Goal: Information Seeking & Learning: Learn about a topic

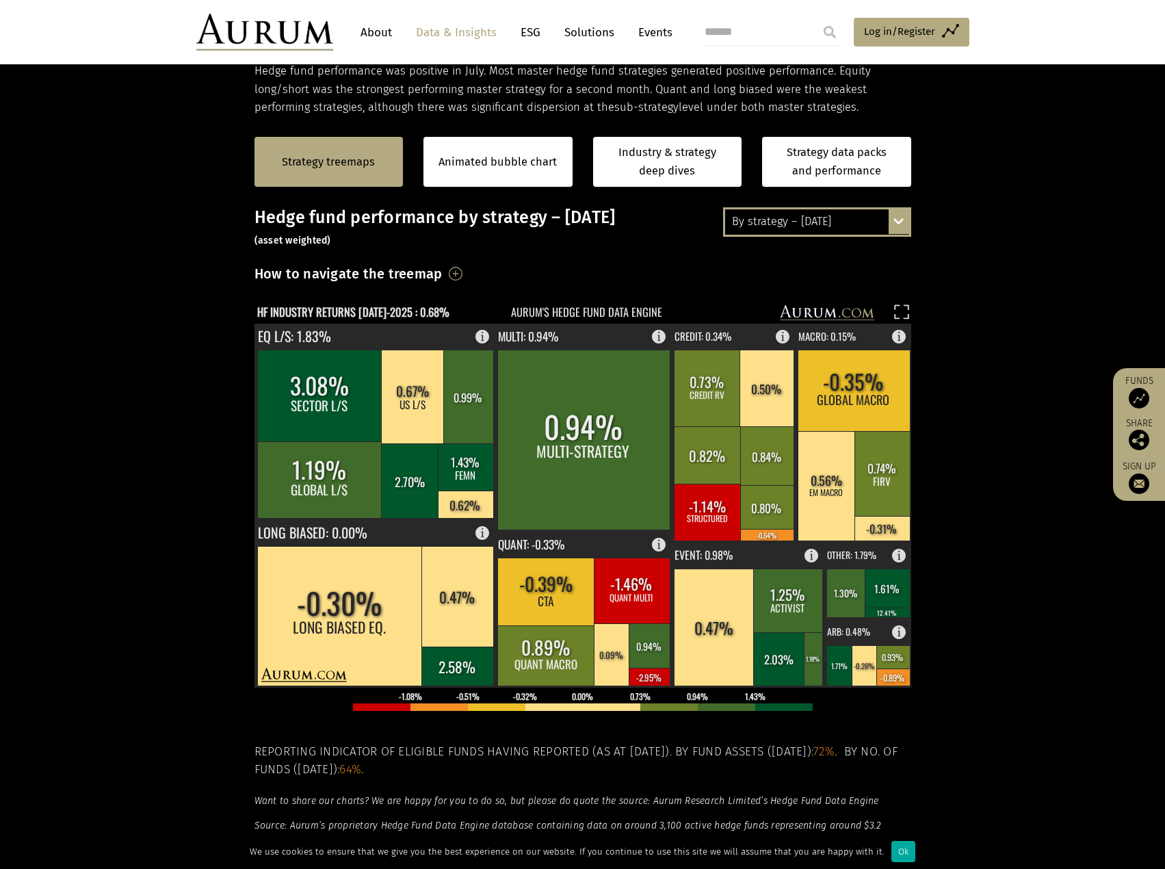
scroll to position [246, 0]
click at [803, 220] on div "By strategy – [DATE]" at bounding box center [817, 221] width 184 height 25
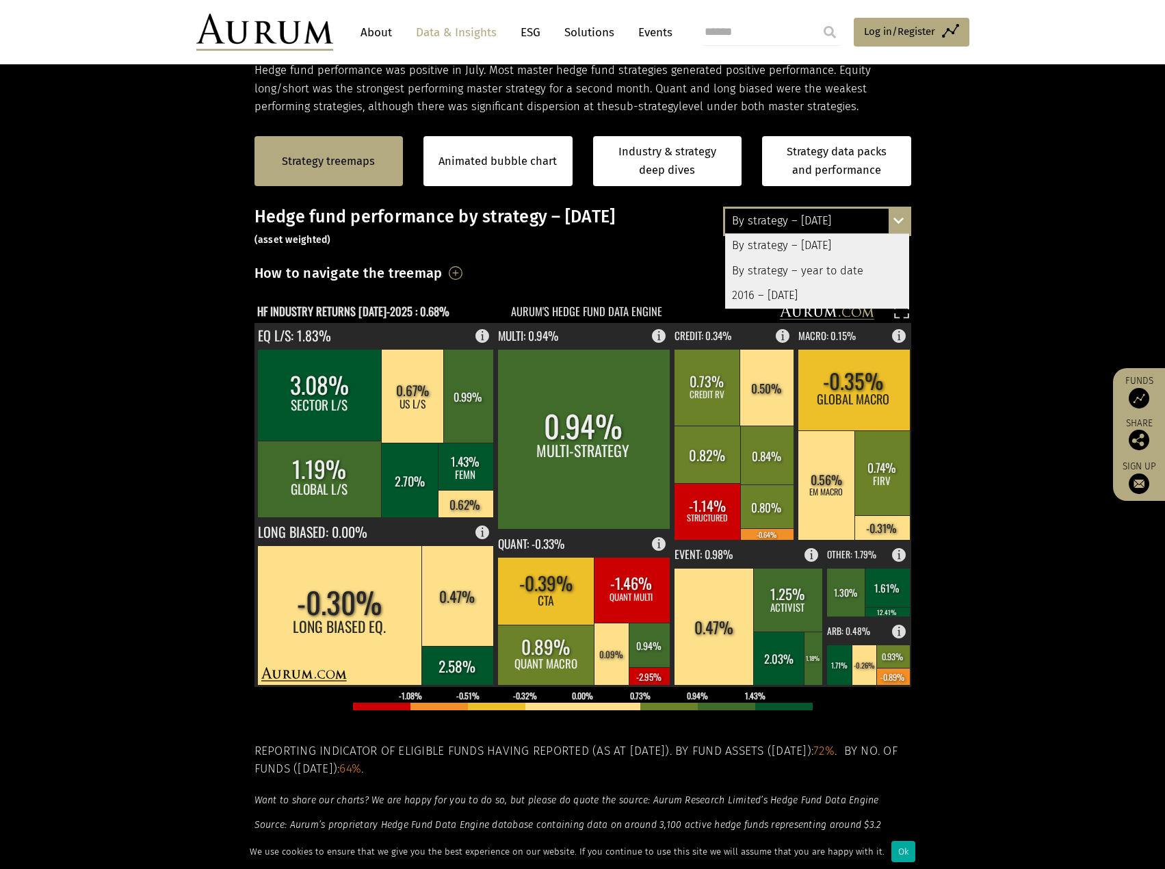
click at [787, 271] on div "By strategy – year to date" at bounding box center [817, 271] width 184 height 25
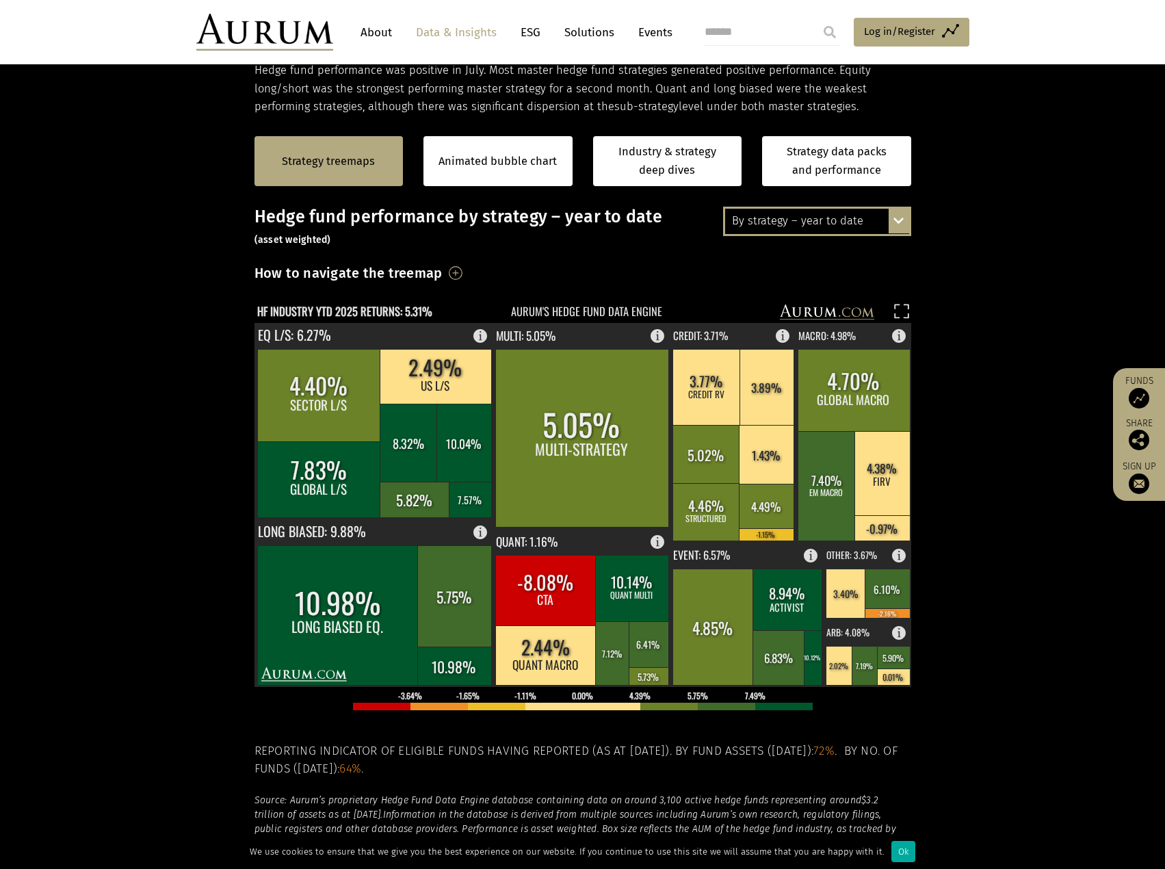
click at [825, 213] on div "By strategy – year to date" at bounding box center [817, 221] width 184 height 25
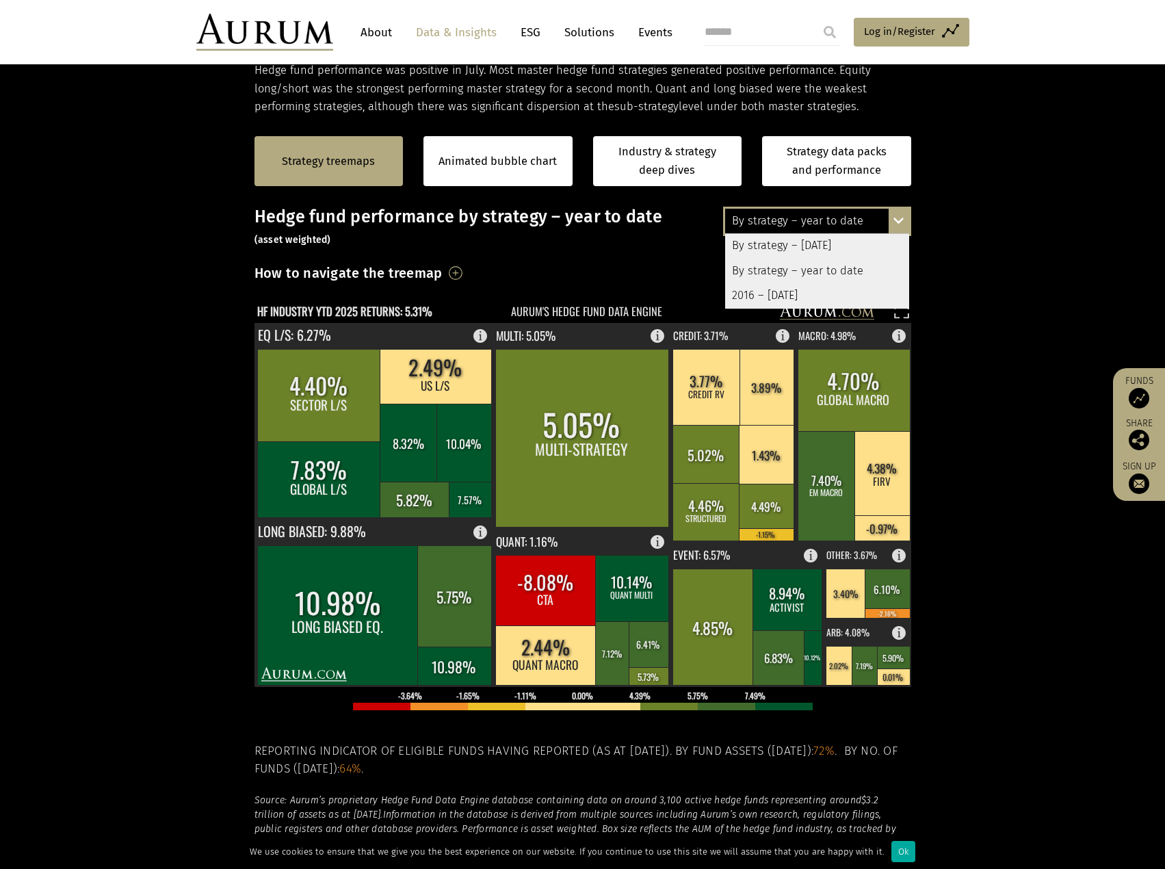
click at [825, 213] on div "By strategy – year to date" at bounding box center [817, 221] width 184 height 25
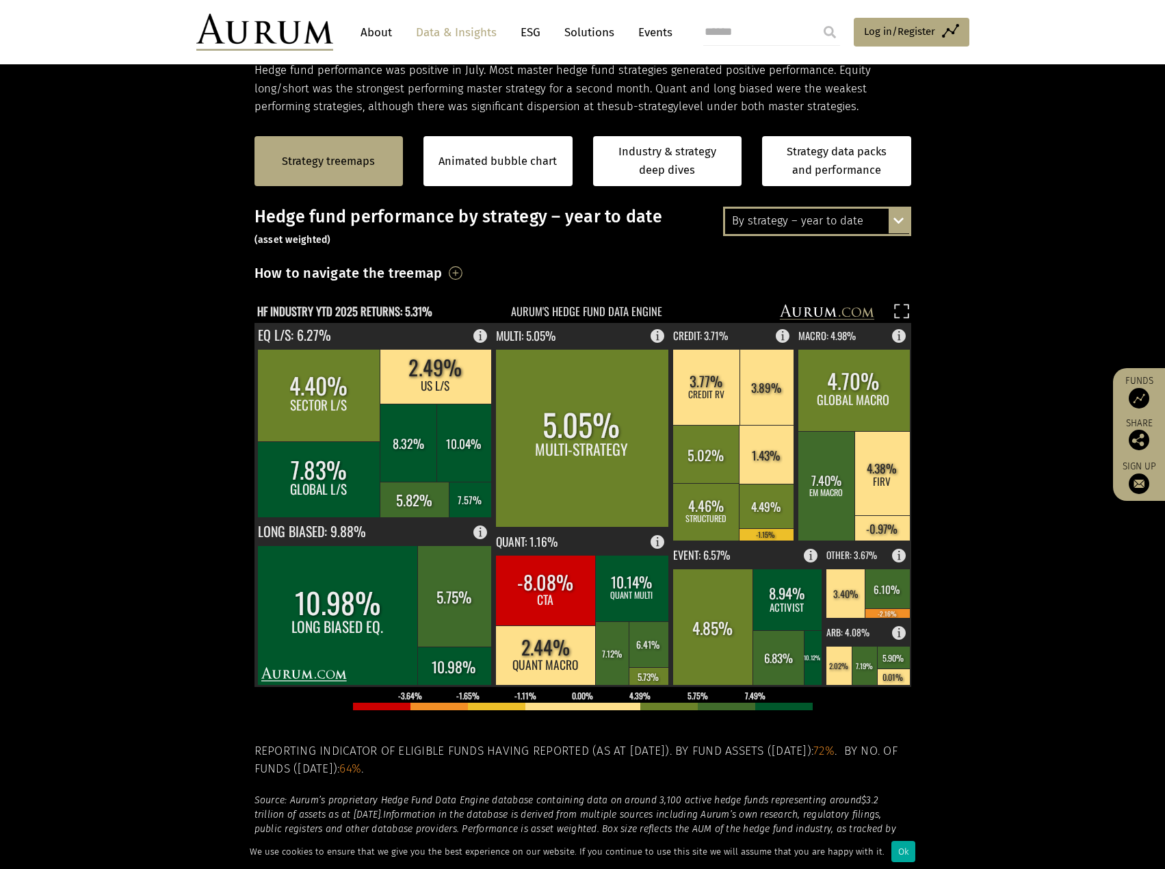
click at [176, 458] on section "Strategy treemaps Animated bubble chart Industry & strategy deep dives Strategy…" at bounding box center [582, 543] width 1165 height 855
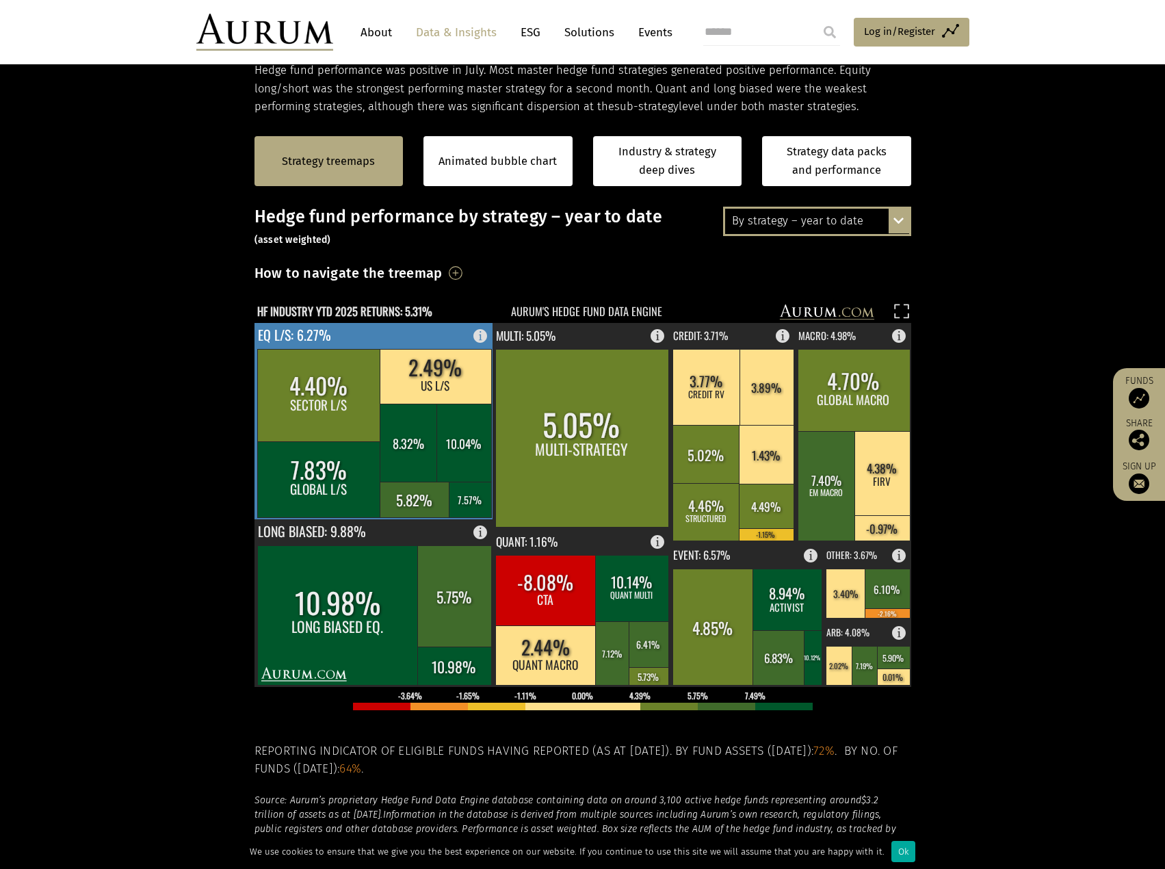
click at [479, 334] on rect at bounding box center [484, 332] width 16 height 19
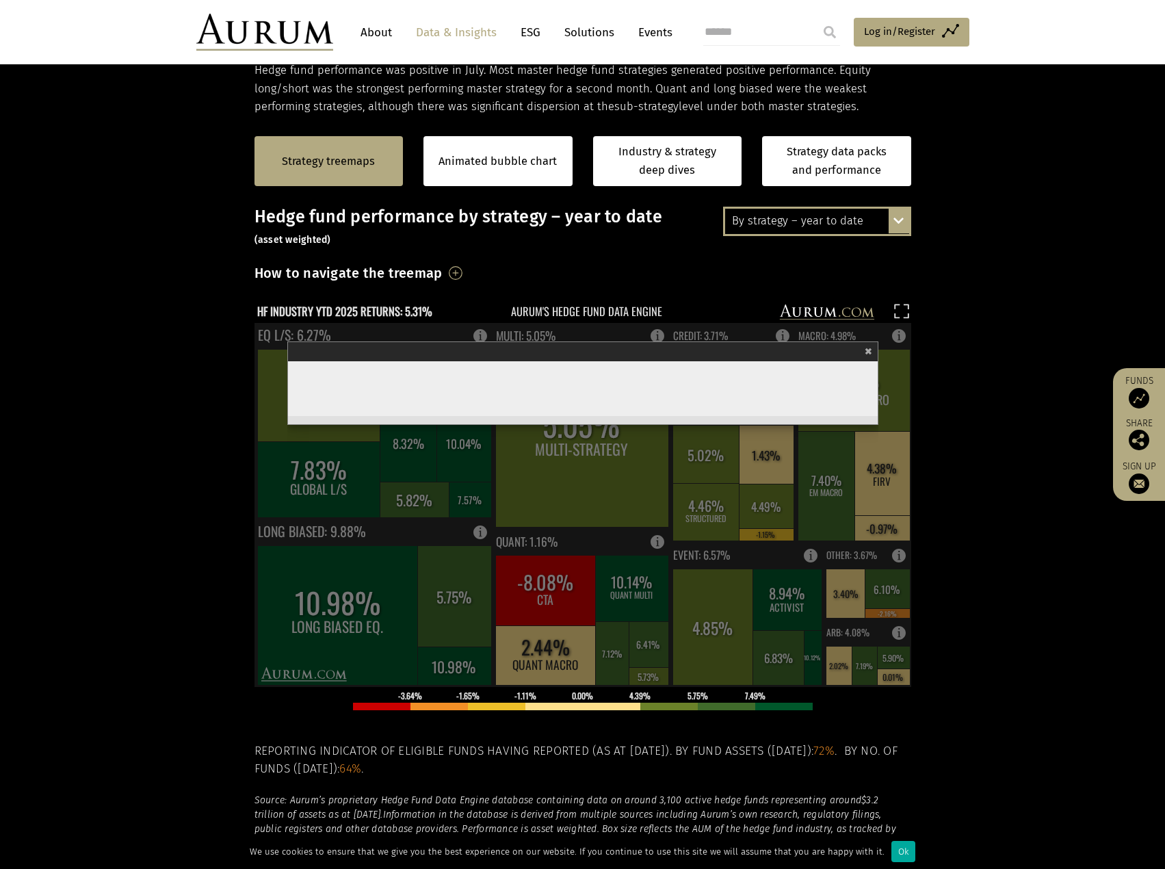
click at [871, 348] on span "×" at bounding box center [869, 349] width 8 height 16
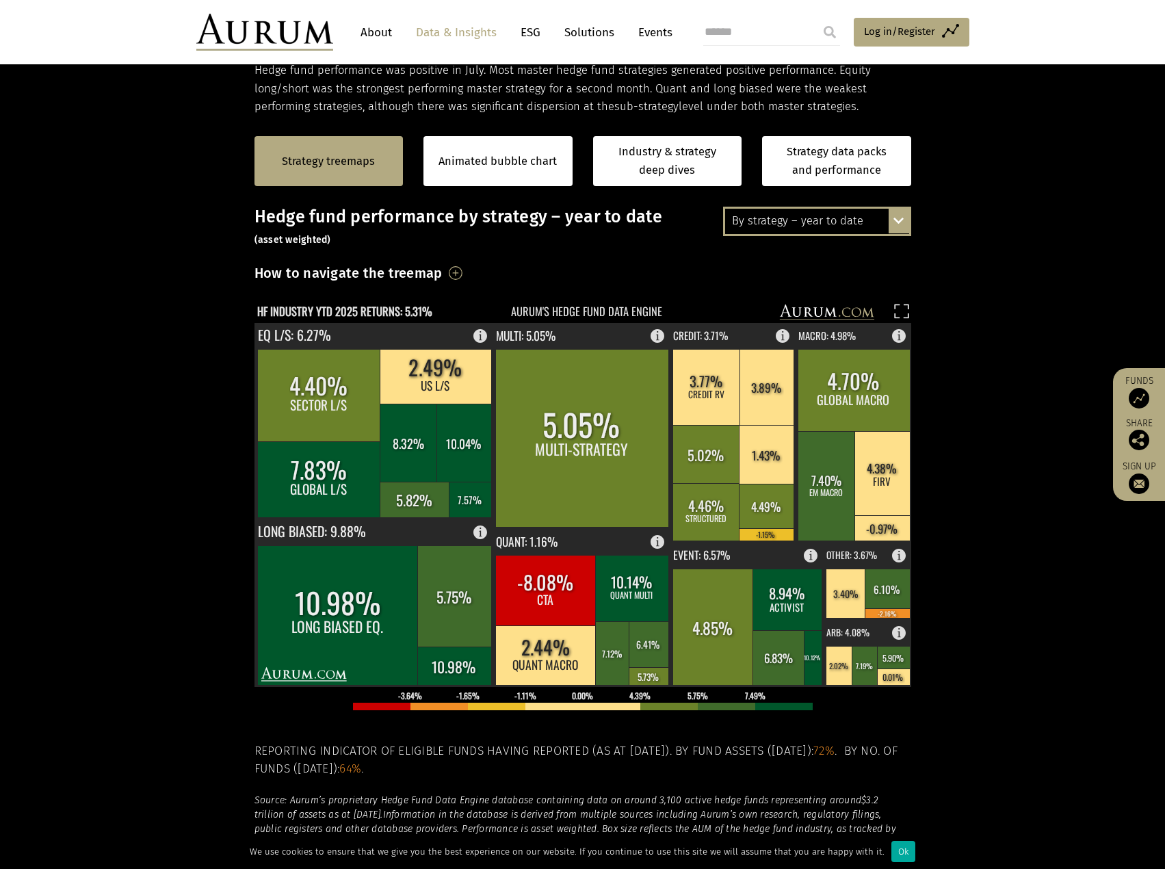
click at [784, 222] on div "By strategy – year to date" at bounding box center [817, 221] width 184 height 25
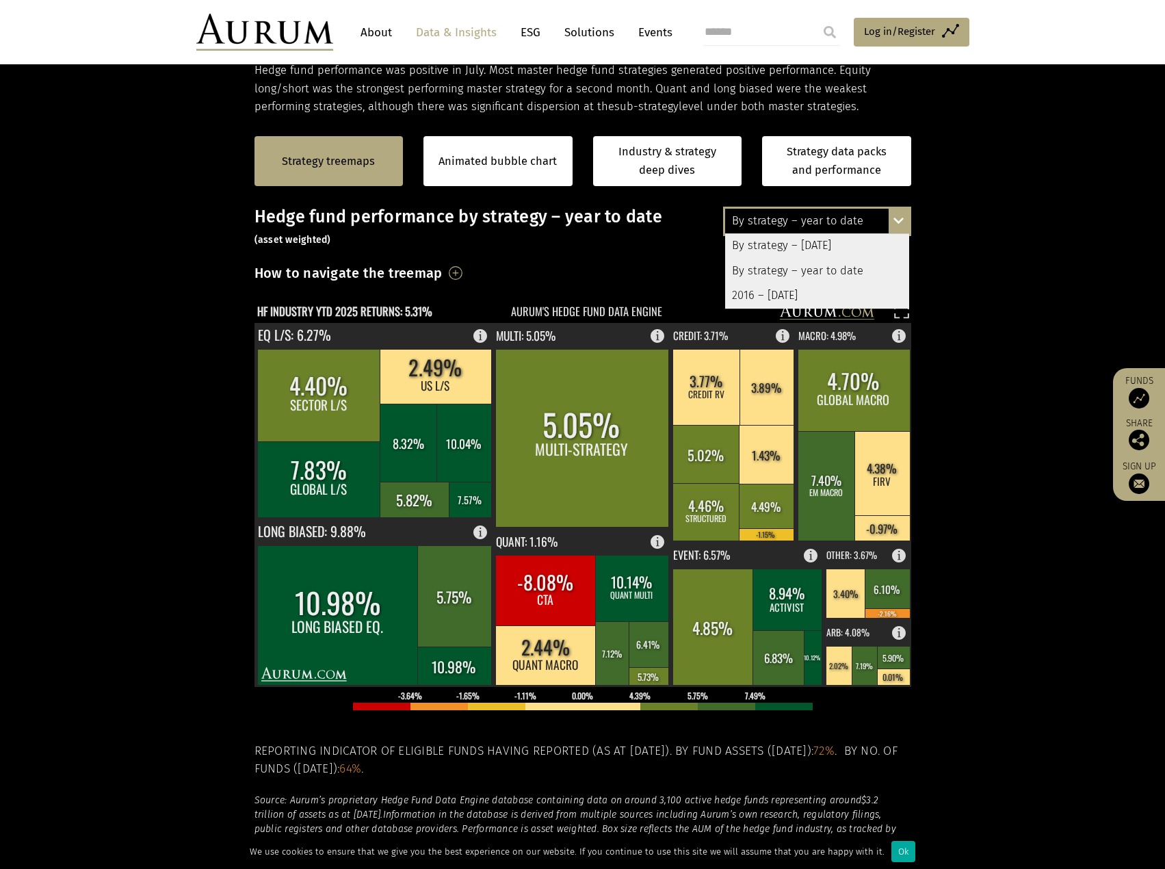
click at [759, 293] on div "2016 – July 2025" at bounding box center [817, 295] width 184 height 25
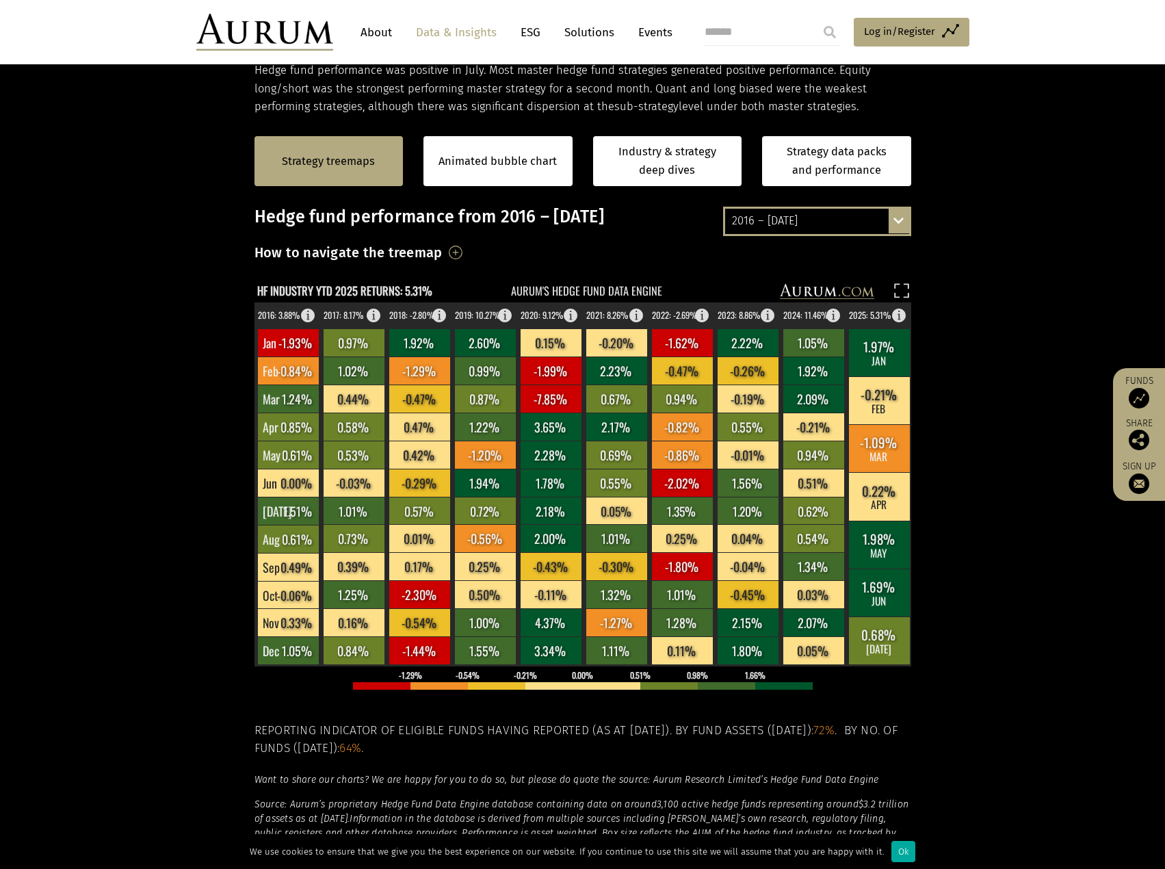
click at [772, 233] on div "2016 – July 2025" at bounding box center [817, 221] width 184 height 25
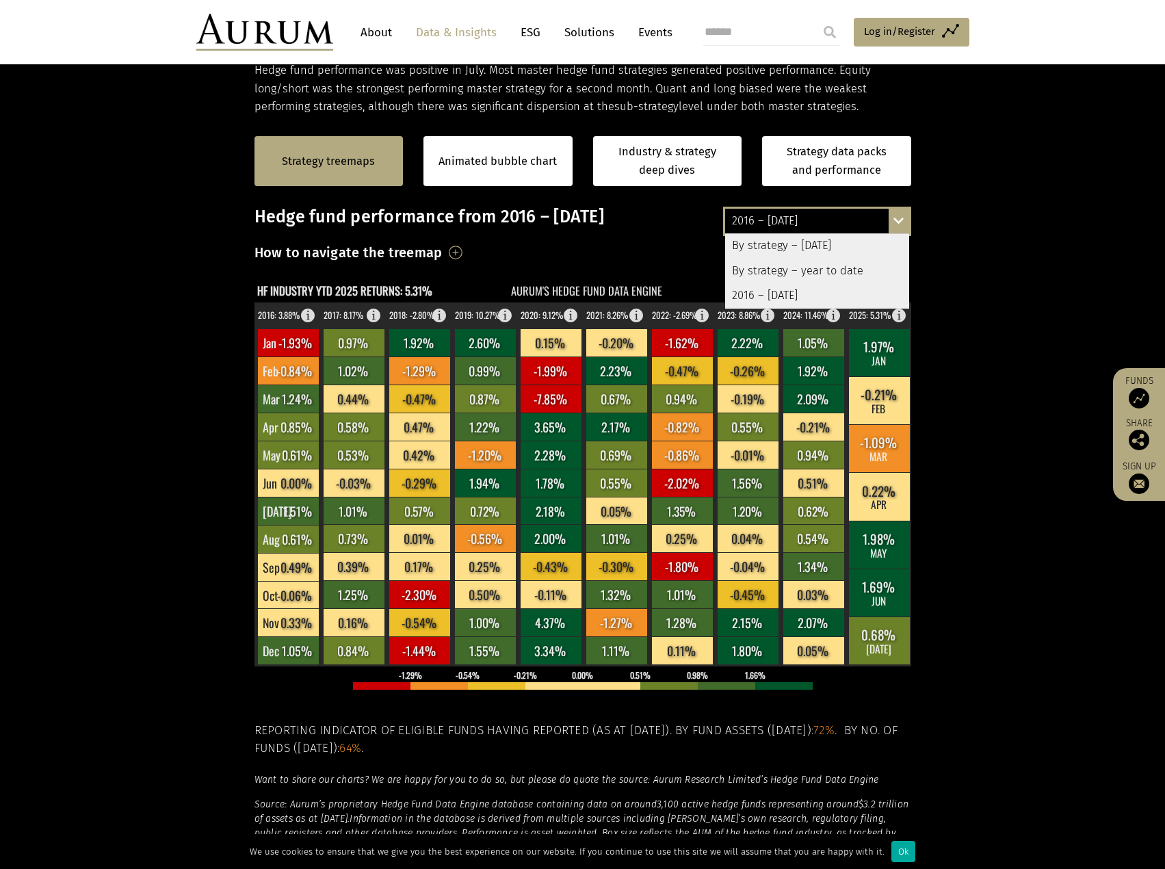
click at [764, 228] on div "2016 – July 2025" at bounding box center [817, 221] width 184 height 25
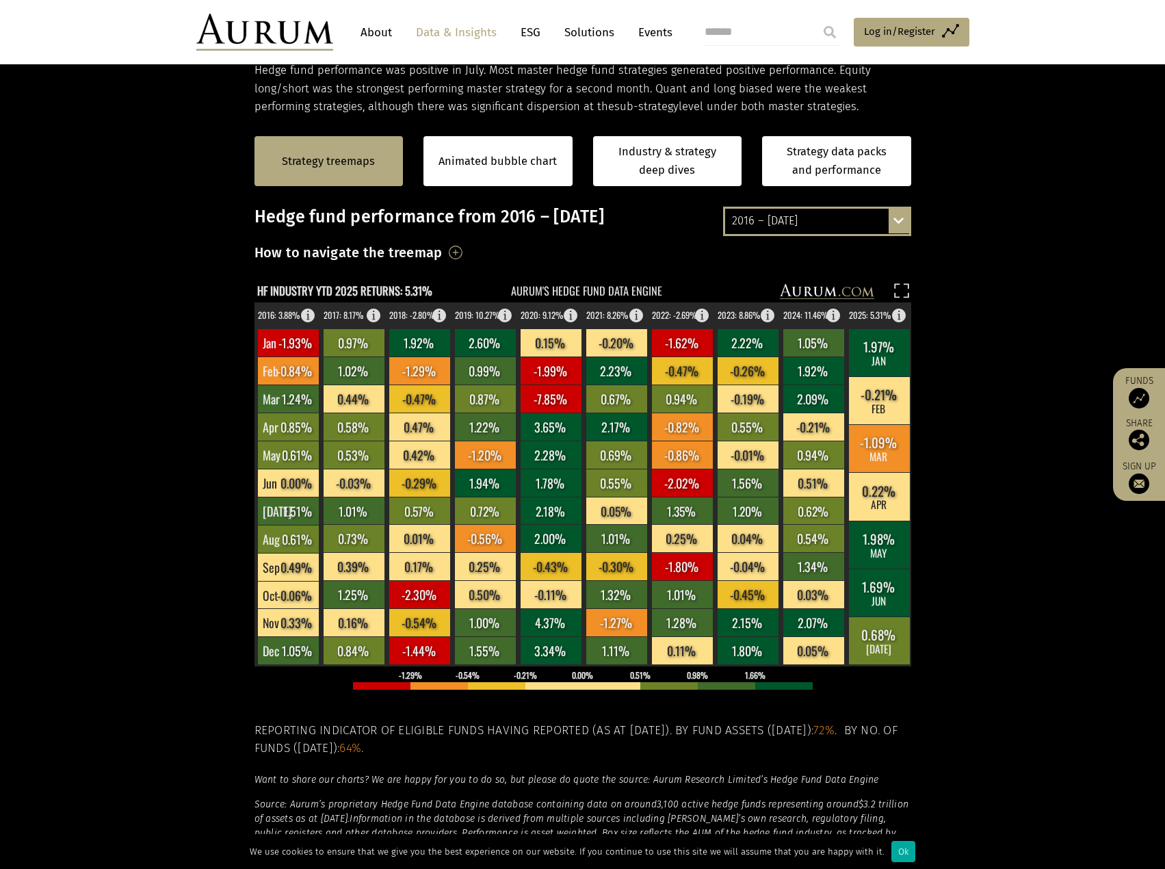
click at [142, 386] on section "Strategy treemaps Animated bubble chart Industry & strategy deep dives Strategy…" at bounding box center [582, 543] width 1165 height 855
click at [440, 248] on div "How to navigate the treemap The size of the boxes indicates the proportionate s…" at bounding box center [582, 257] width 657 height 32
click at [443, 248] on h3 "How to navigate the treemap" at bounding box center [348, 252] width 188 height 23
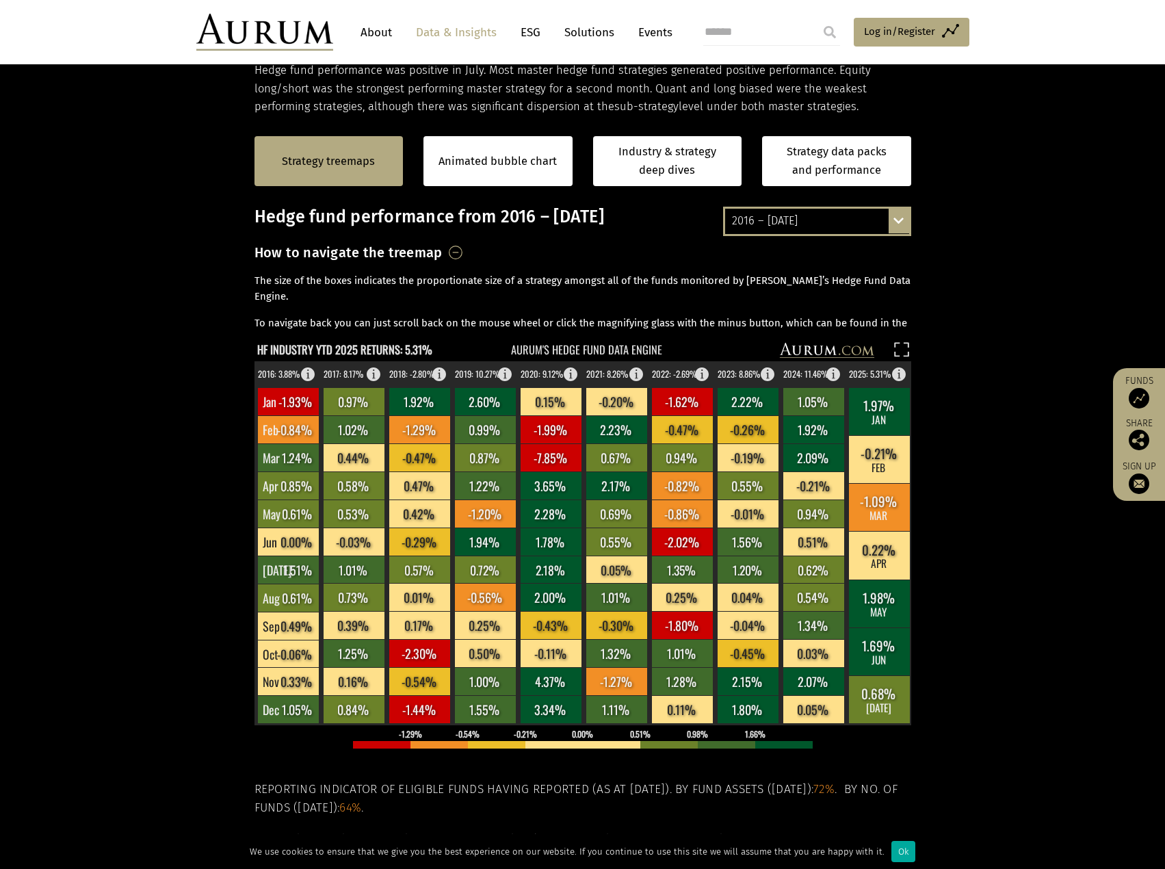
click at [443, 248] on h3 "How to navigate the treemap" at bounding box center [348, 252] width 188 height 23
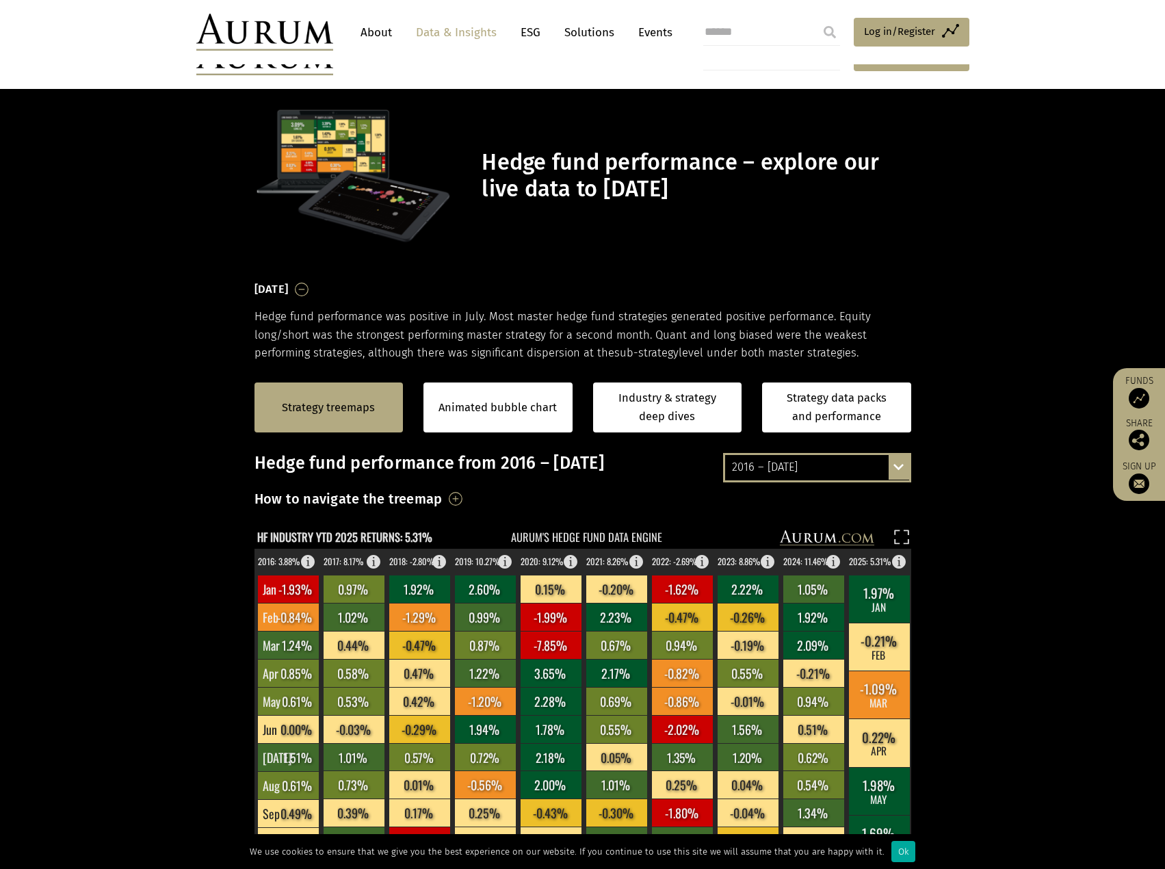
scroll to position [246, 0]
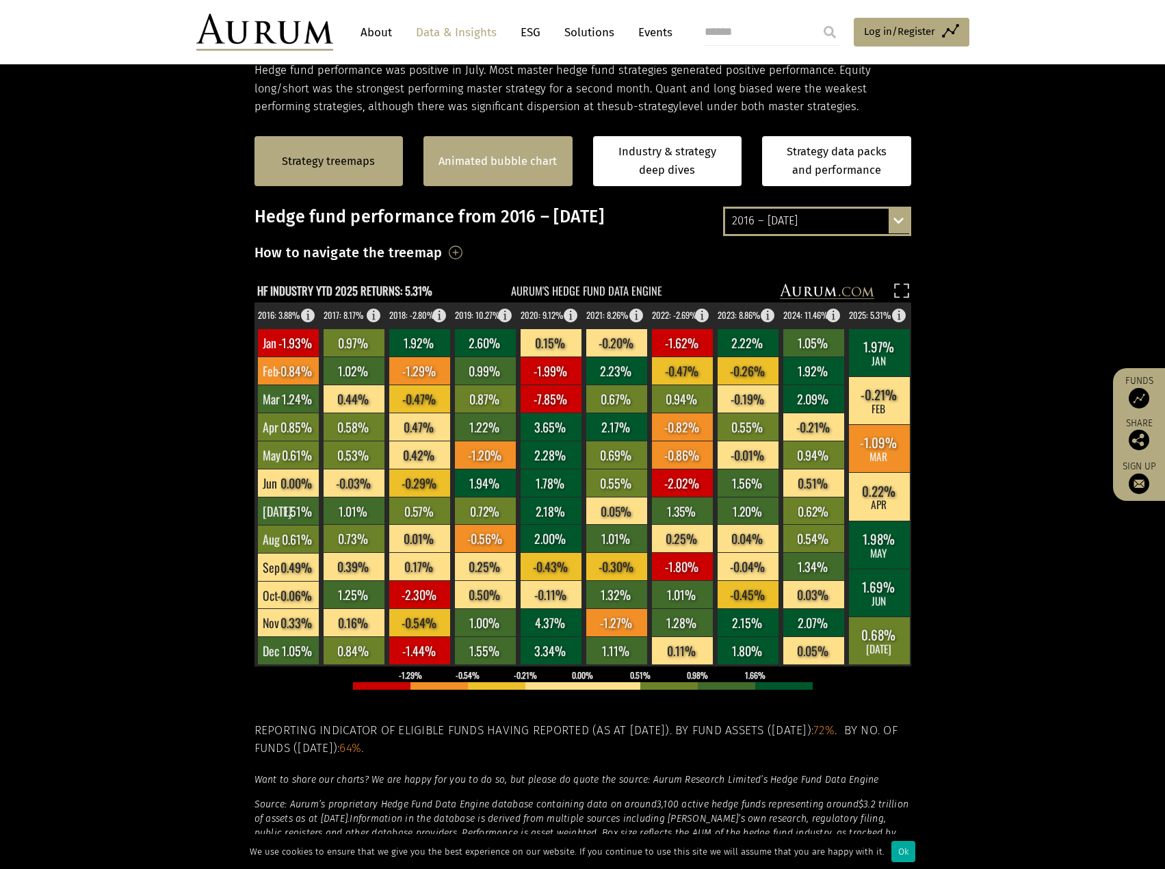
click at [484, 140] on div "Animated bubble chart" at bounding box center [497, 161] width 149 height 50
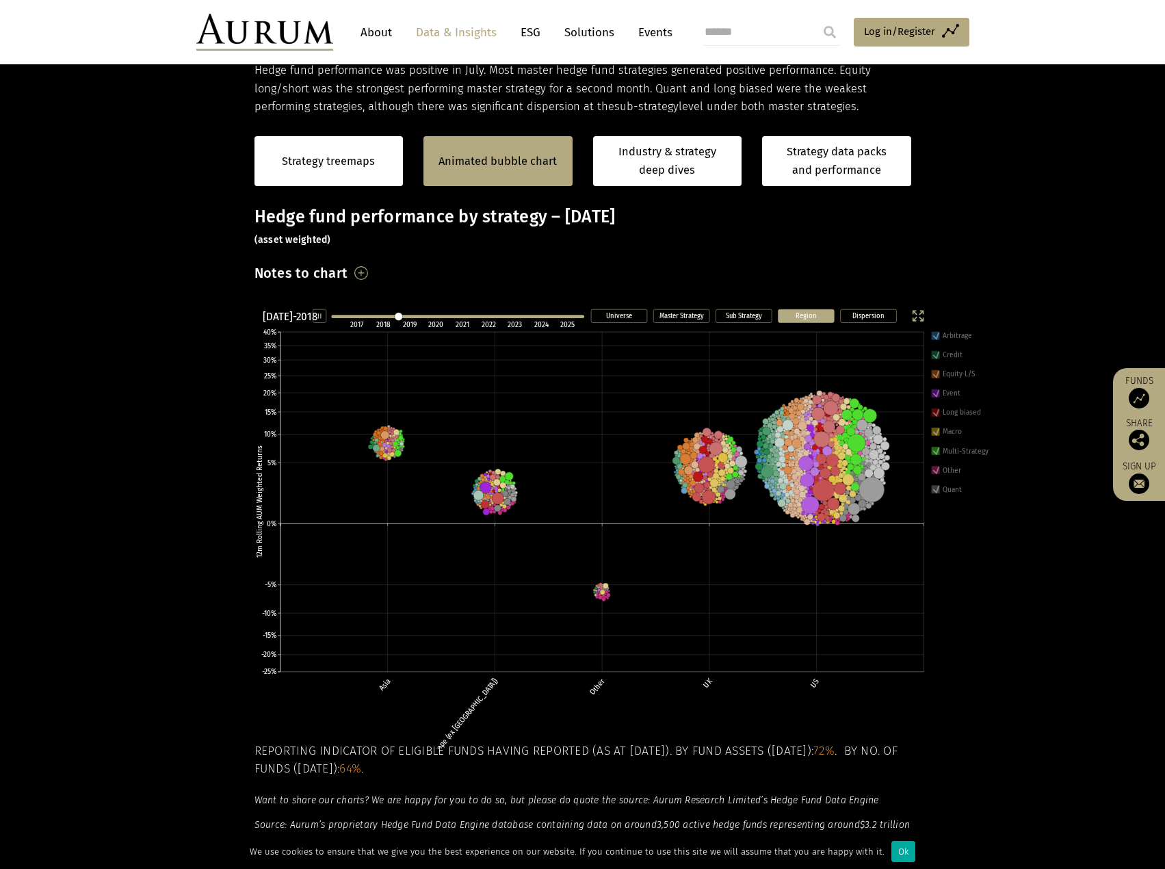
scroll to position [246, 0]
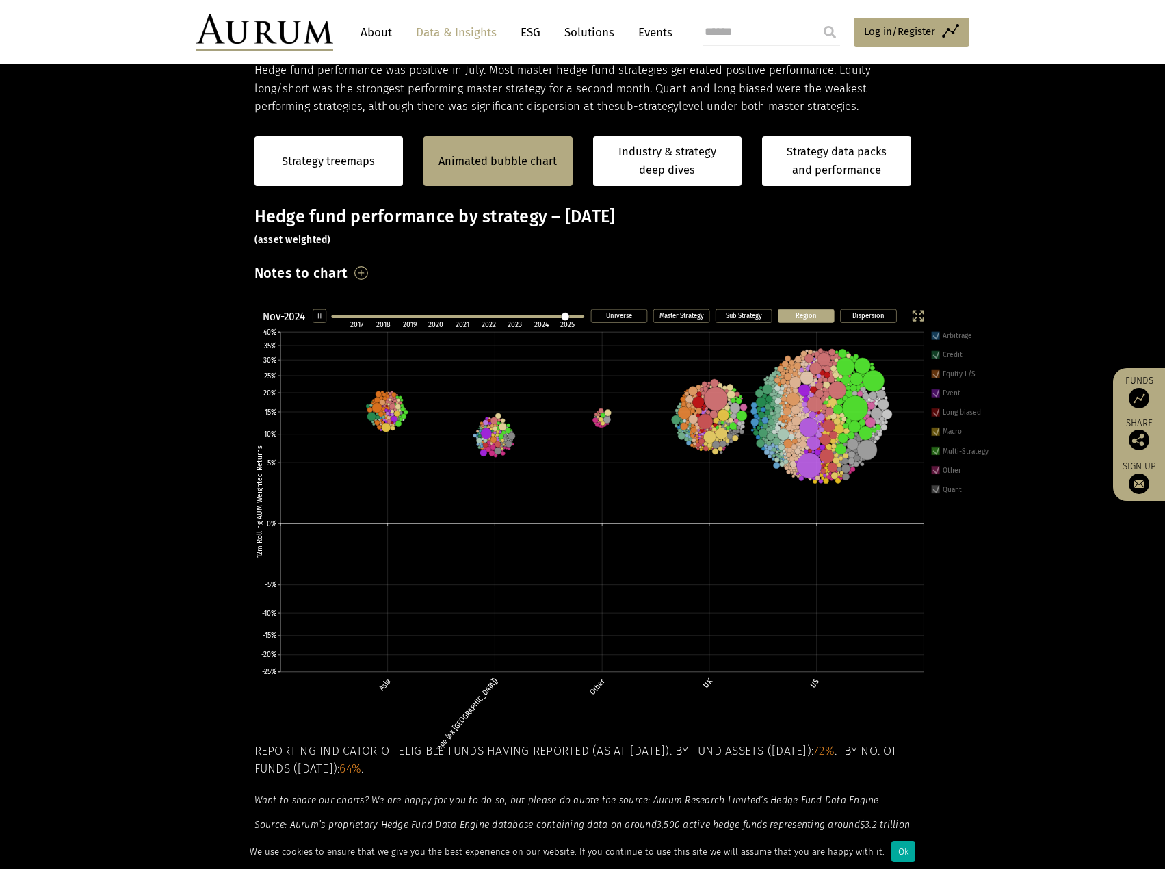
scroll to position [246, 0]
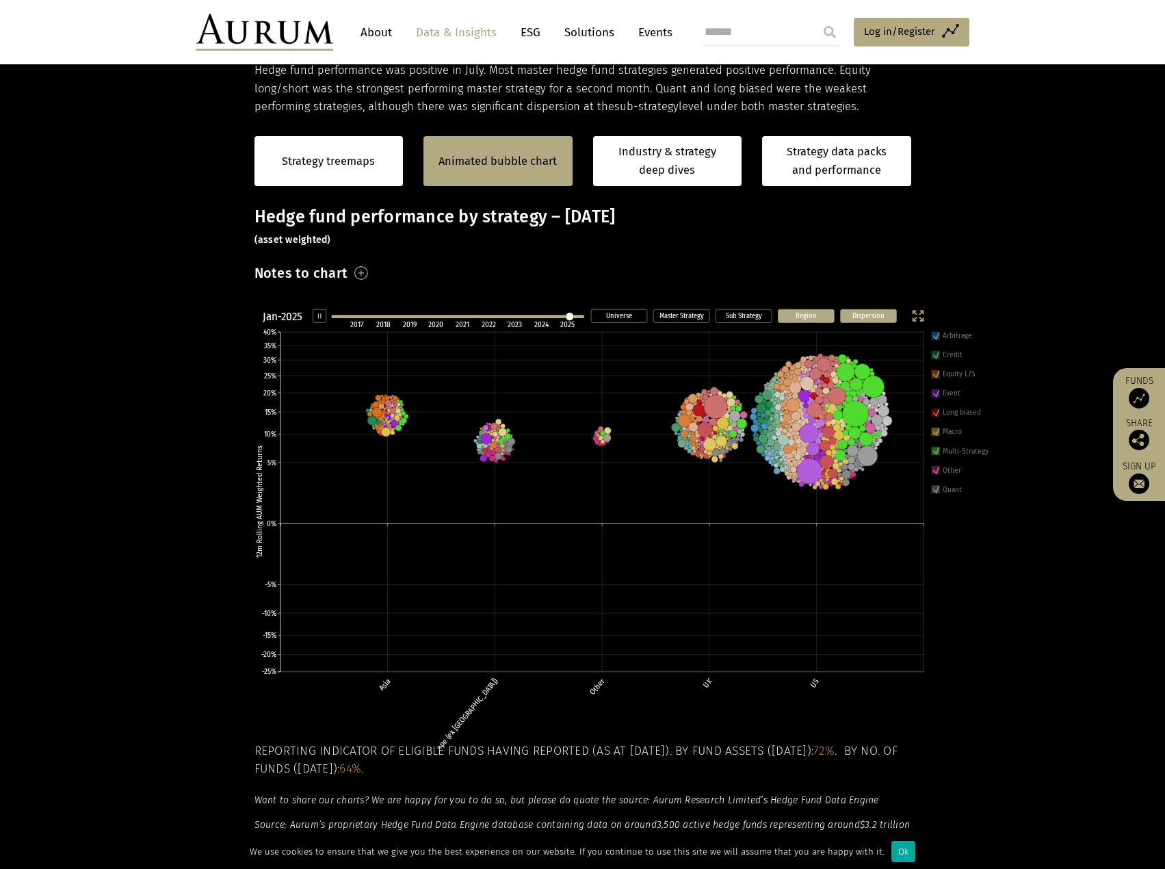
click at [869, 313] on text "Dispersion" at bounding box center [868, 315] width 32 height 9
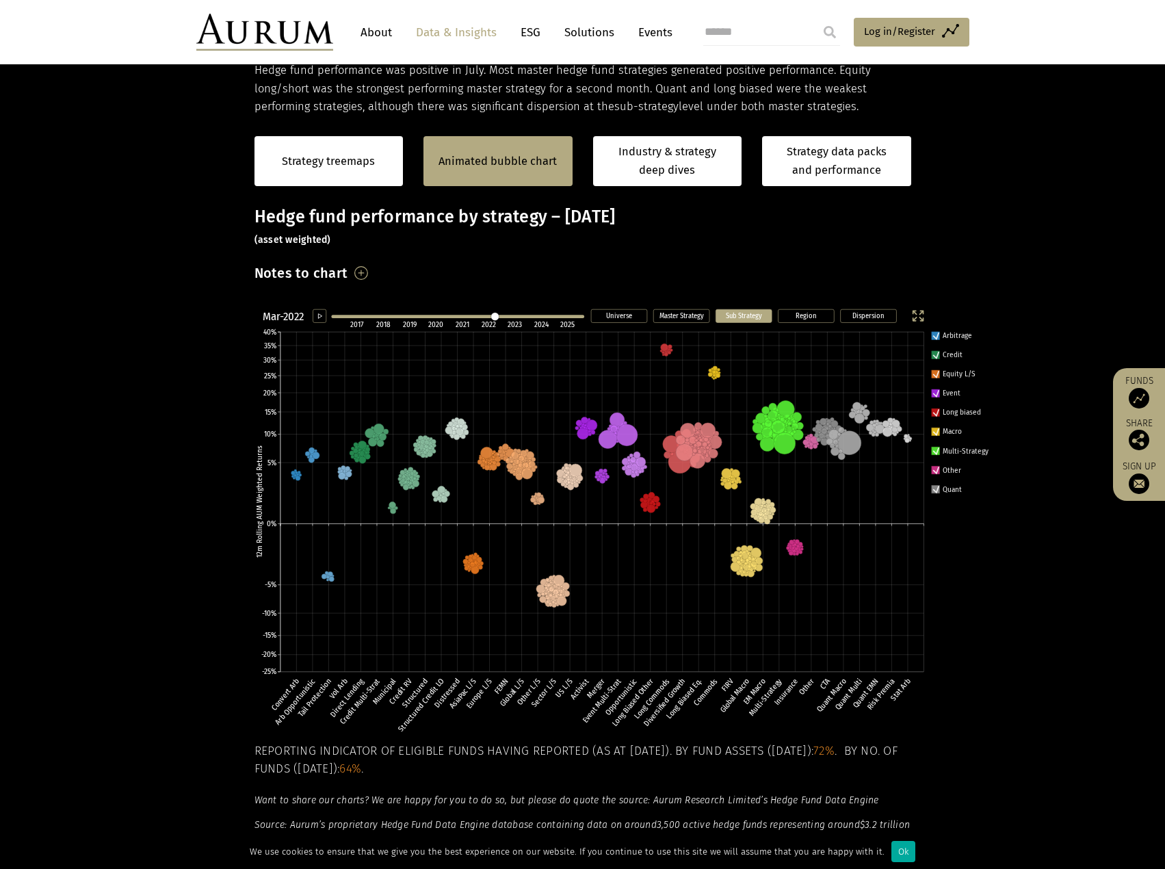
scroll to position [246, 0]
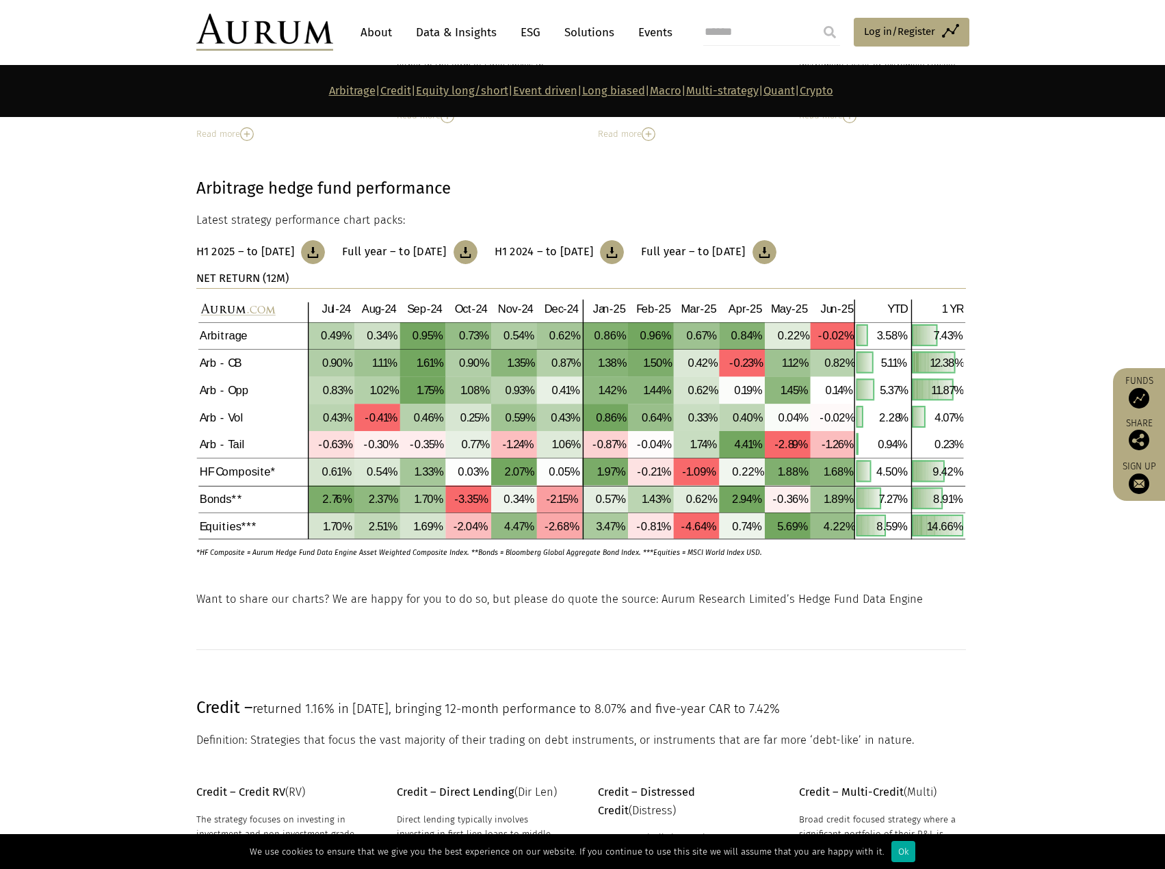
scroll to position [479, 0]
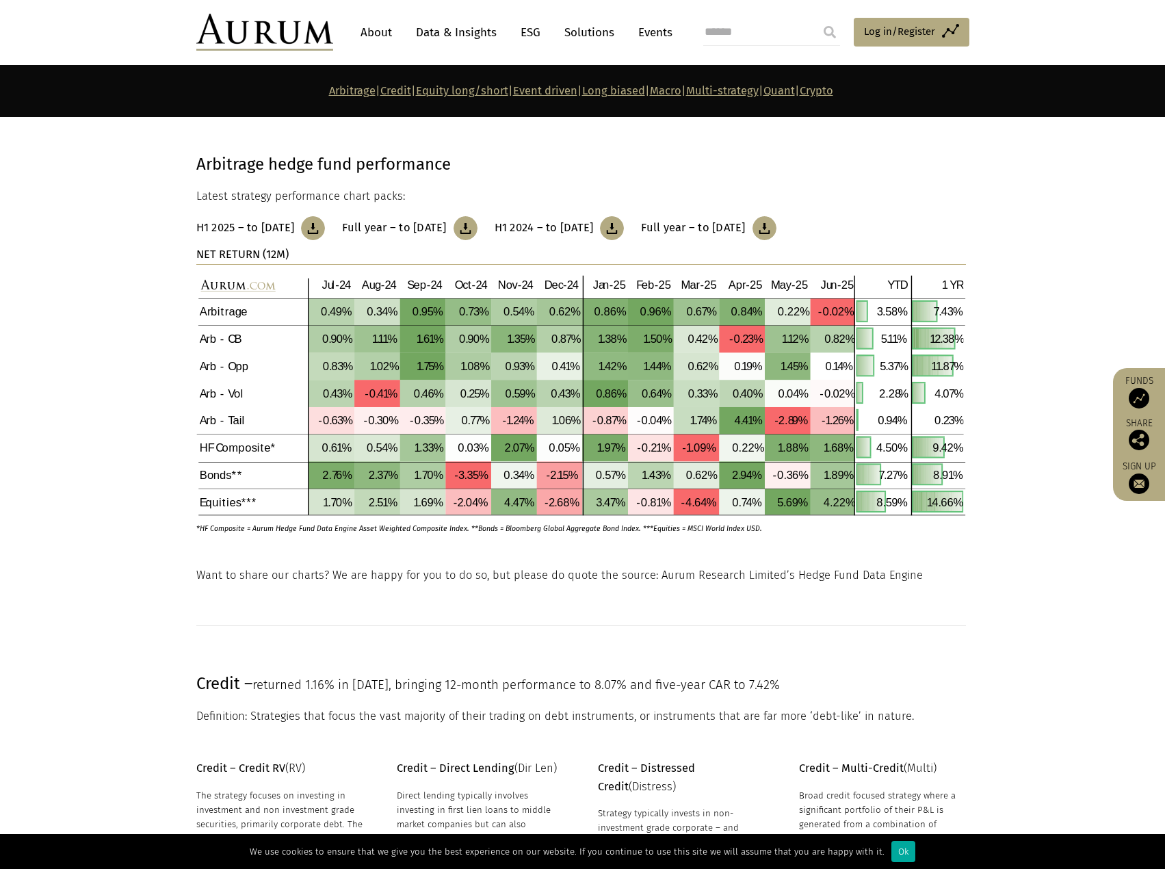
click at [162, 426] on section "Arbitrage hedge fund performance Latest strategy performance chart packs: H1 20…" at bounding box center [582, 341] width 1165 height 449
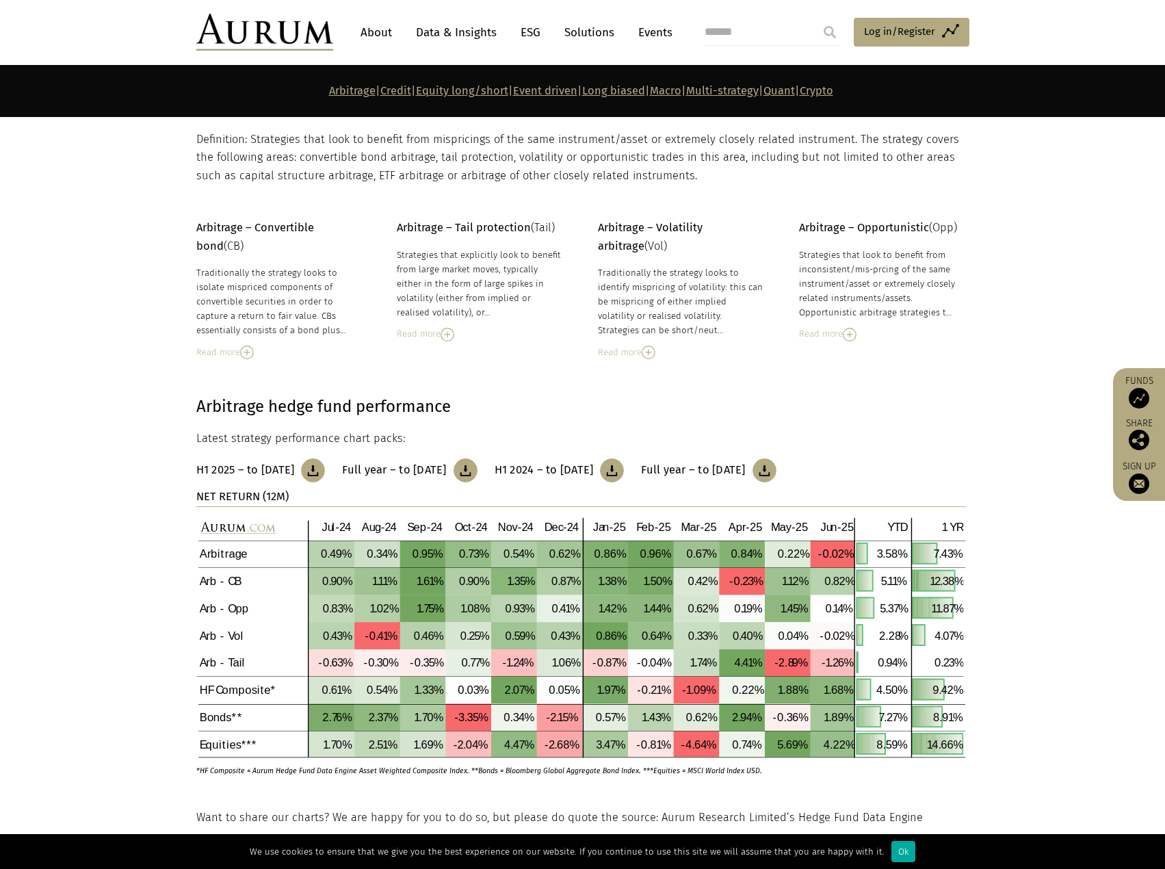
scroll to position [137, 0]
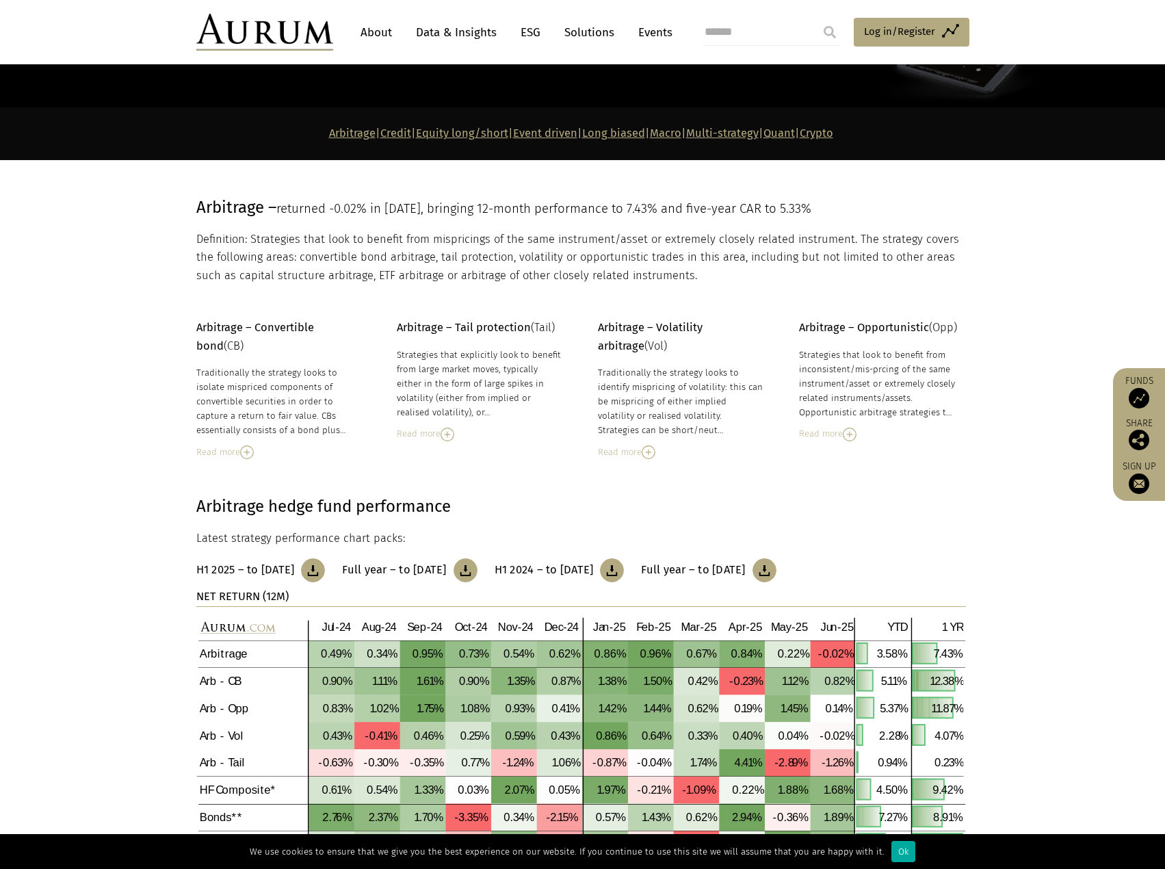
click at [795, 129] on link "Quant" at bounding box center [778, 133] width 31 height 13
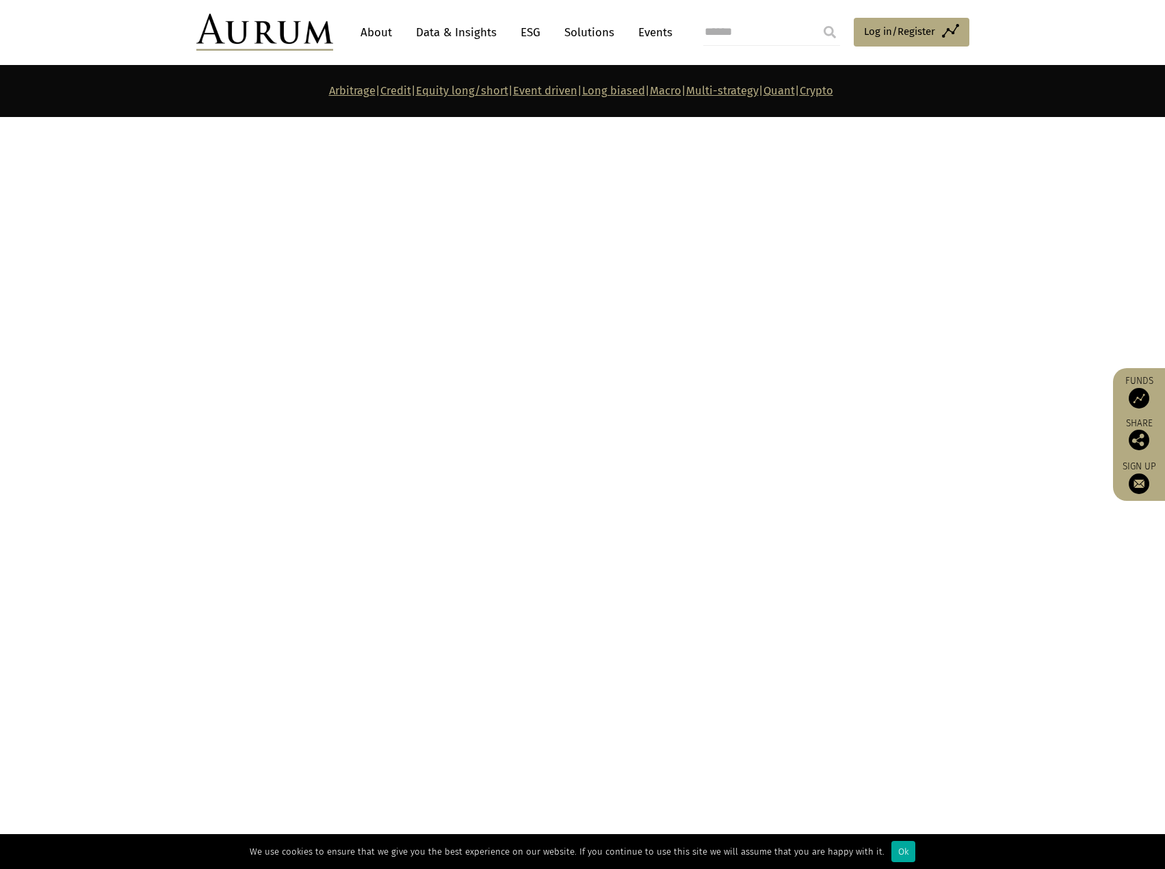
scroll to position [5578, 0]
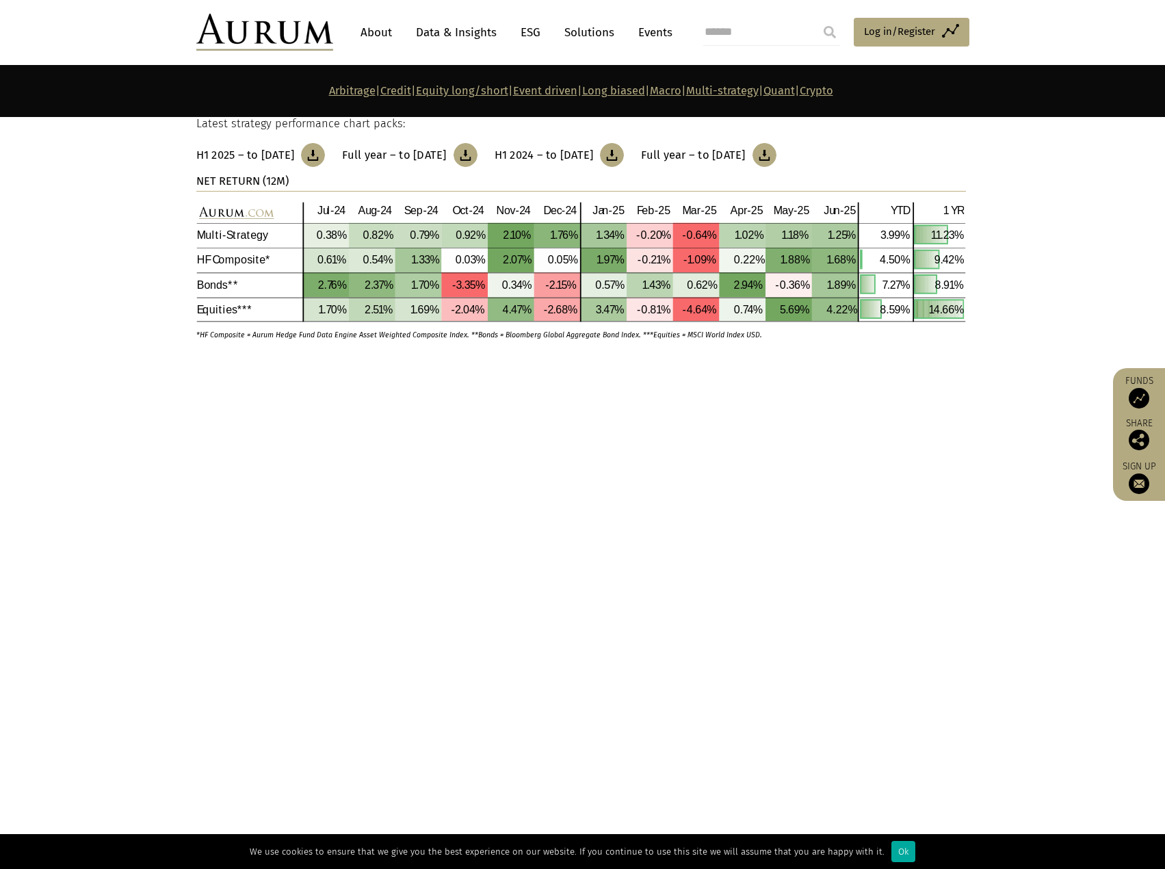
click at [416, 620] on strong "Quant macro / GAA" at bounding box center [445, 626] width 97 height 13
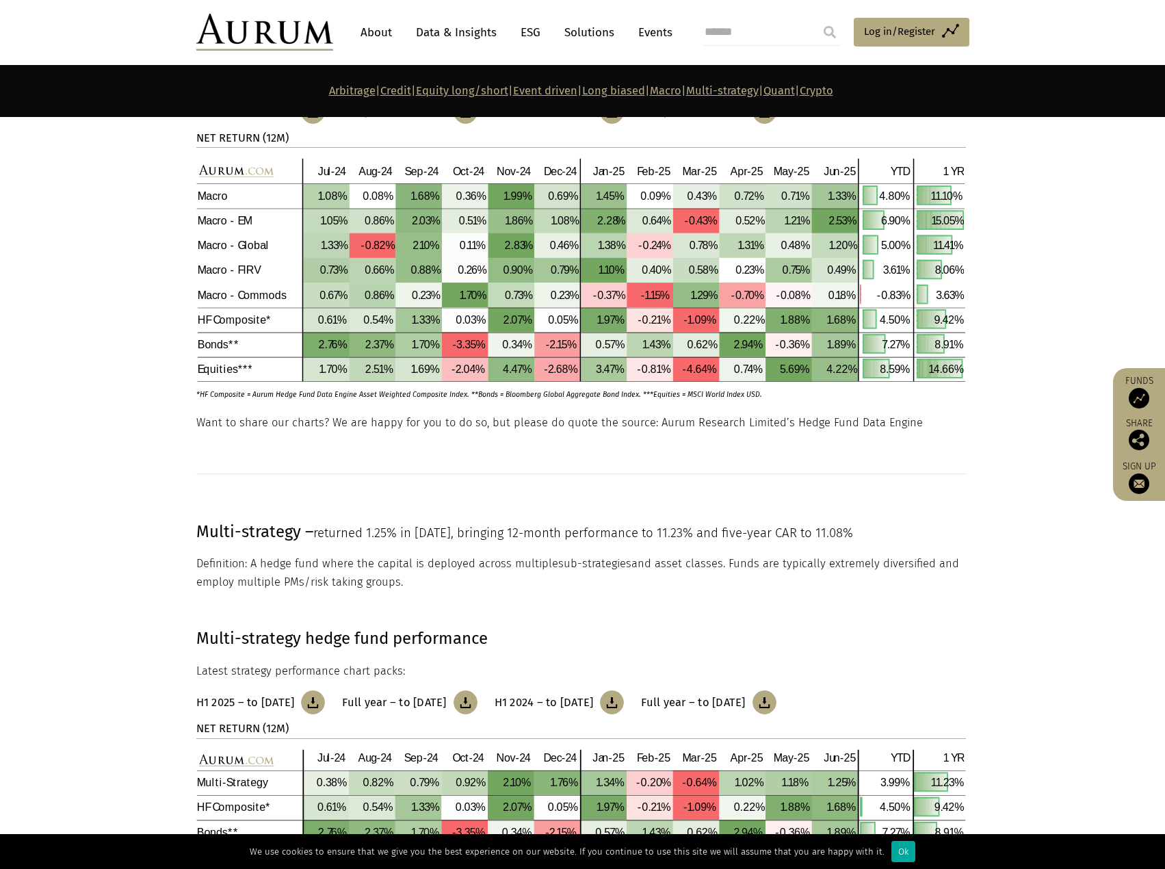
scroll to position [4552, 0]
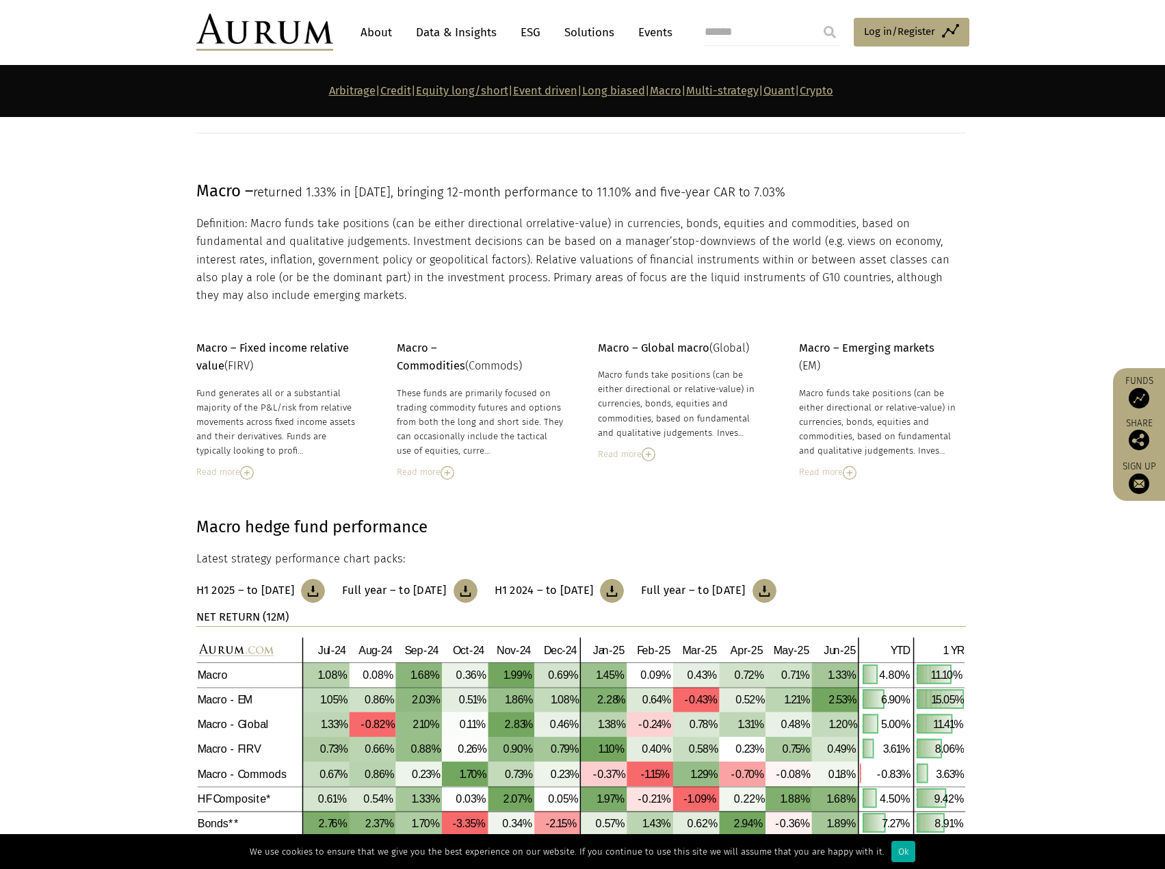
click at [630, 449] on div "Read more" at bounding box center [681, 454] width 167 height 15
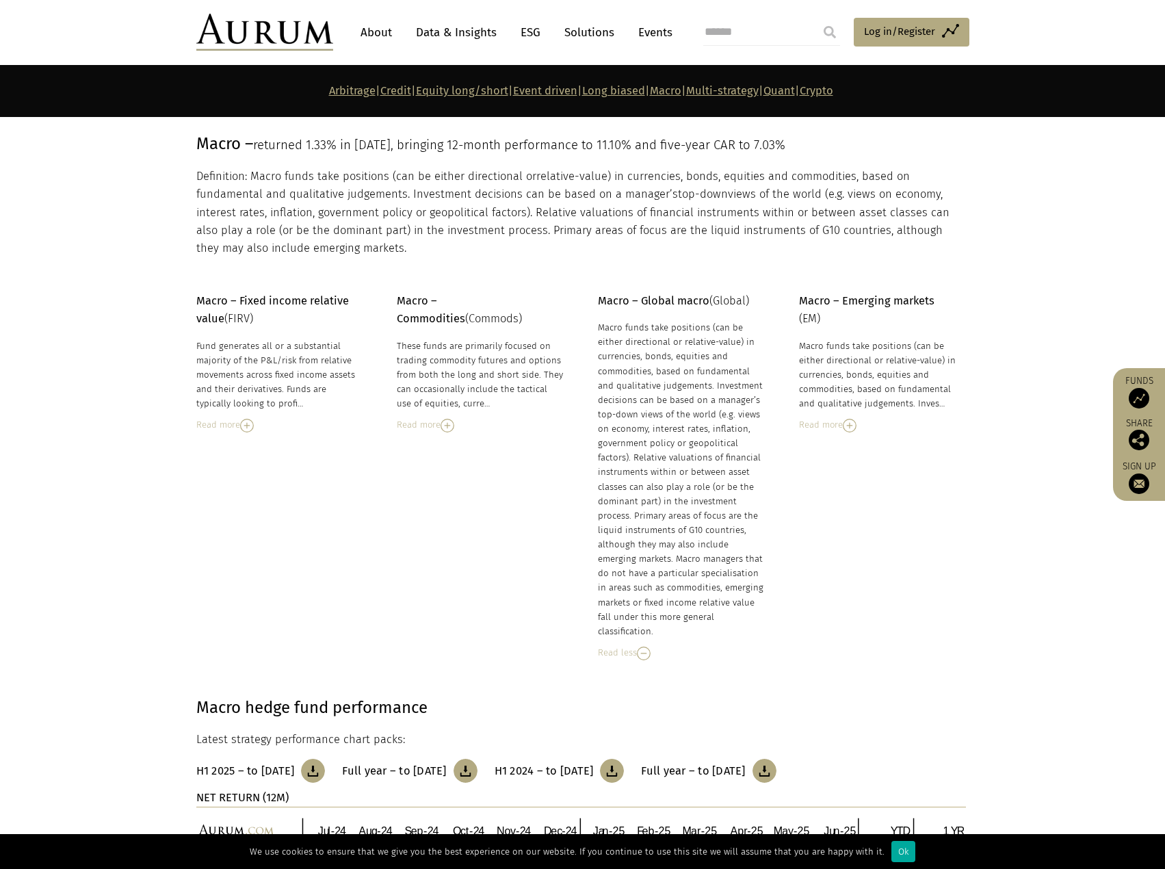
scroll to position [4620, 0]
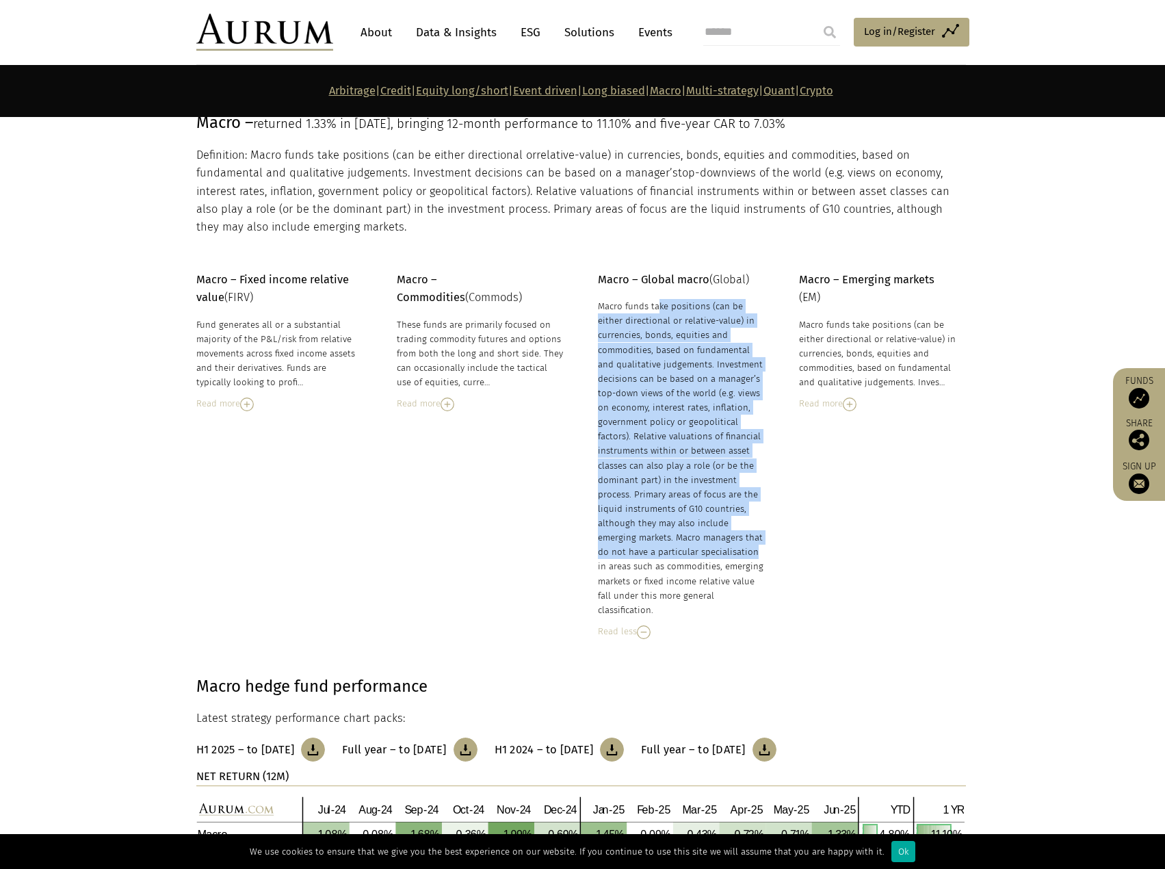
drag, startPoint x: 605, startPoint y: 298, endPoint x: 673, endPoint y: 555, distance: 265.9
click at [673, 555] on div "Macro – Global macro (Global) Macro funds take positions (can be either directi…" at bounding box center [681, 455] width 167 height 368
click at [673, 555] on div "Macro funds take positions (can be either directional or relative-value) in cur…" at bounding box center [681, 458] width 167 height 318
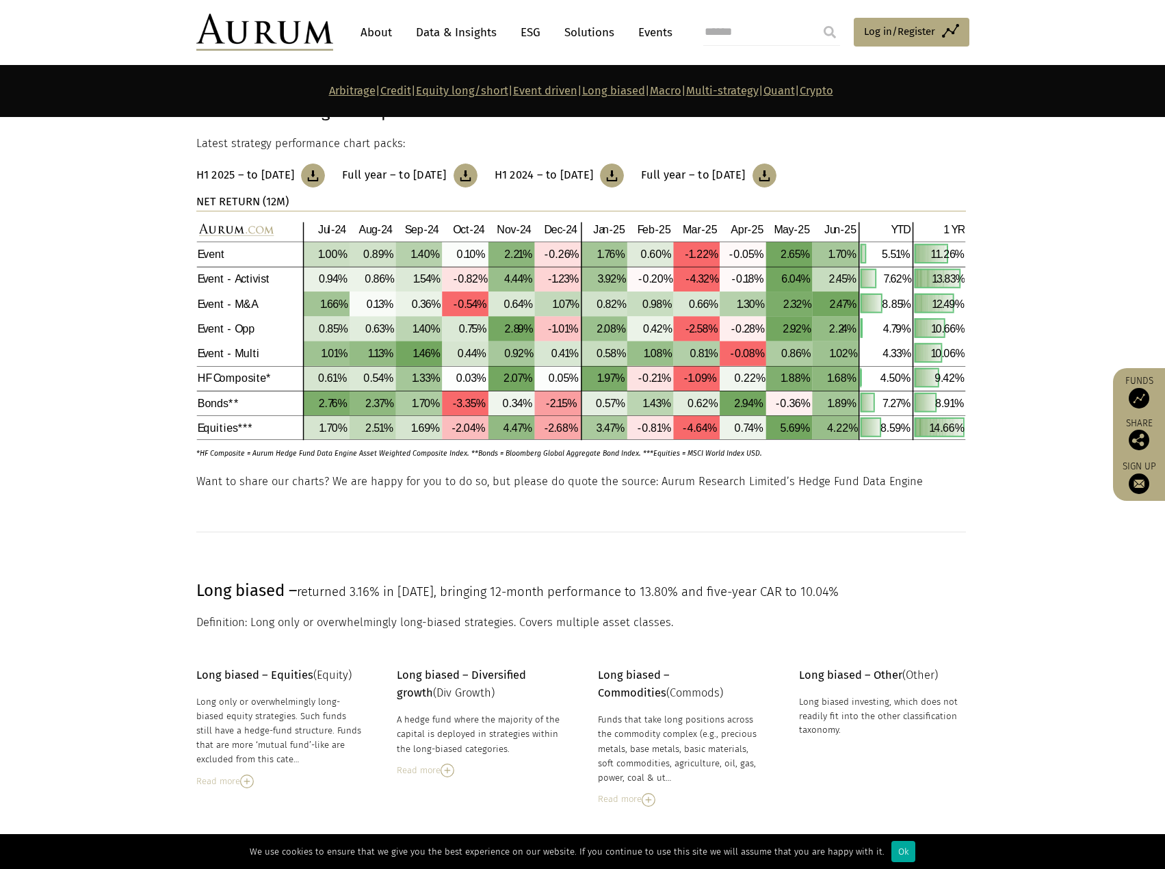
scroll to position [3116, 0]
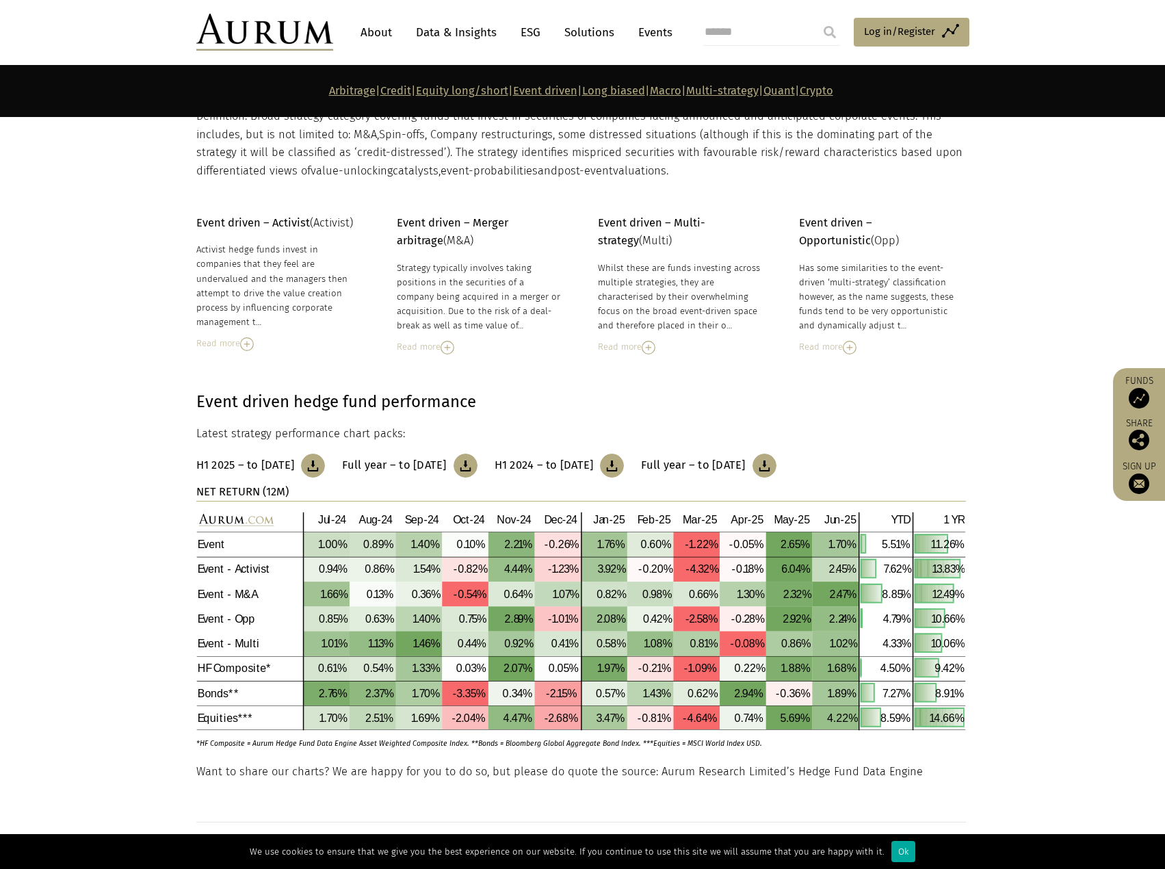
click at [795, 88] on link "Quant" at bounding box center [778, 90] width 31 height 13
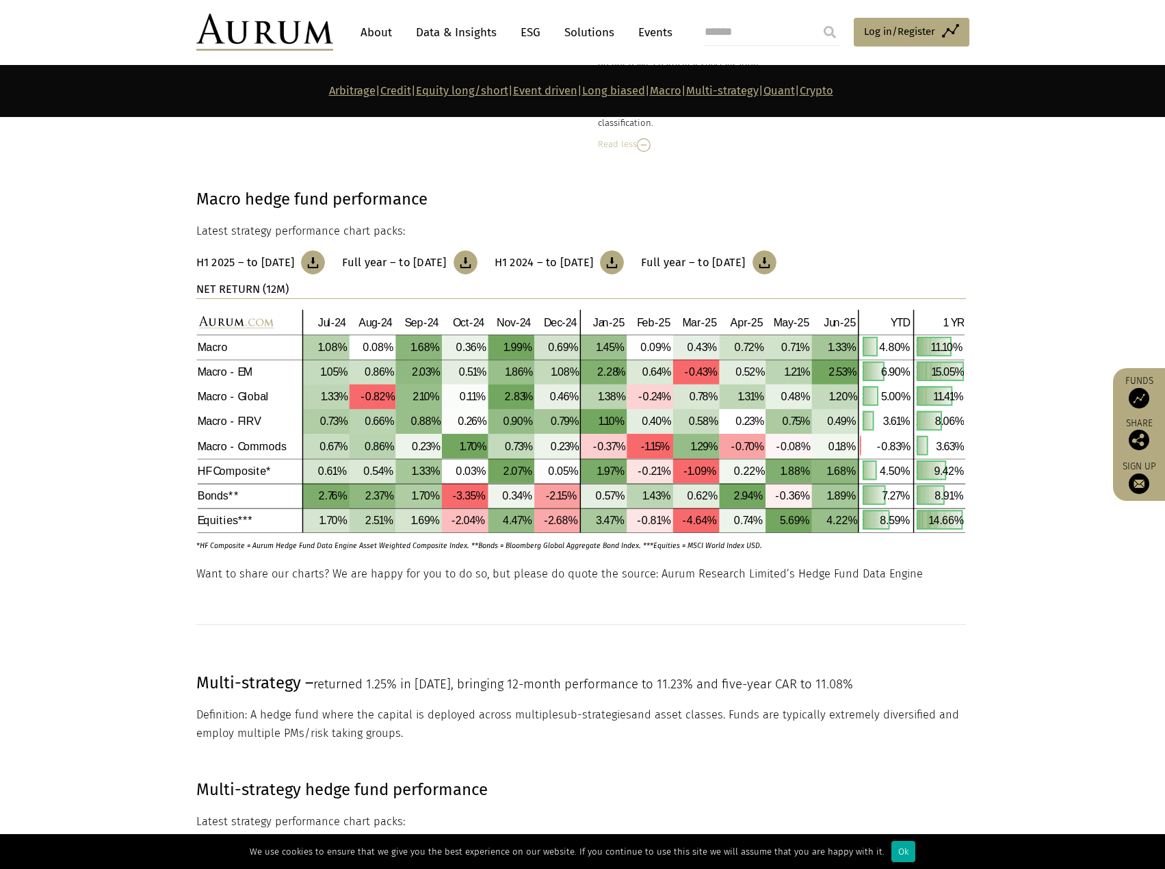
scroll to position [5039, 0]
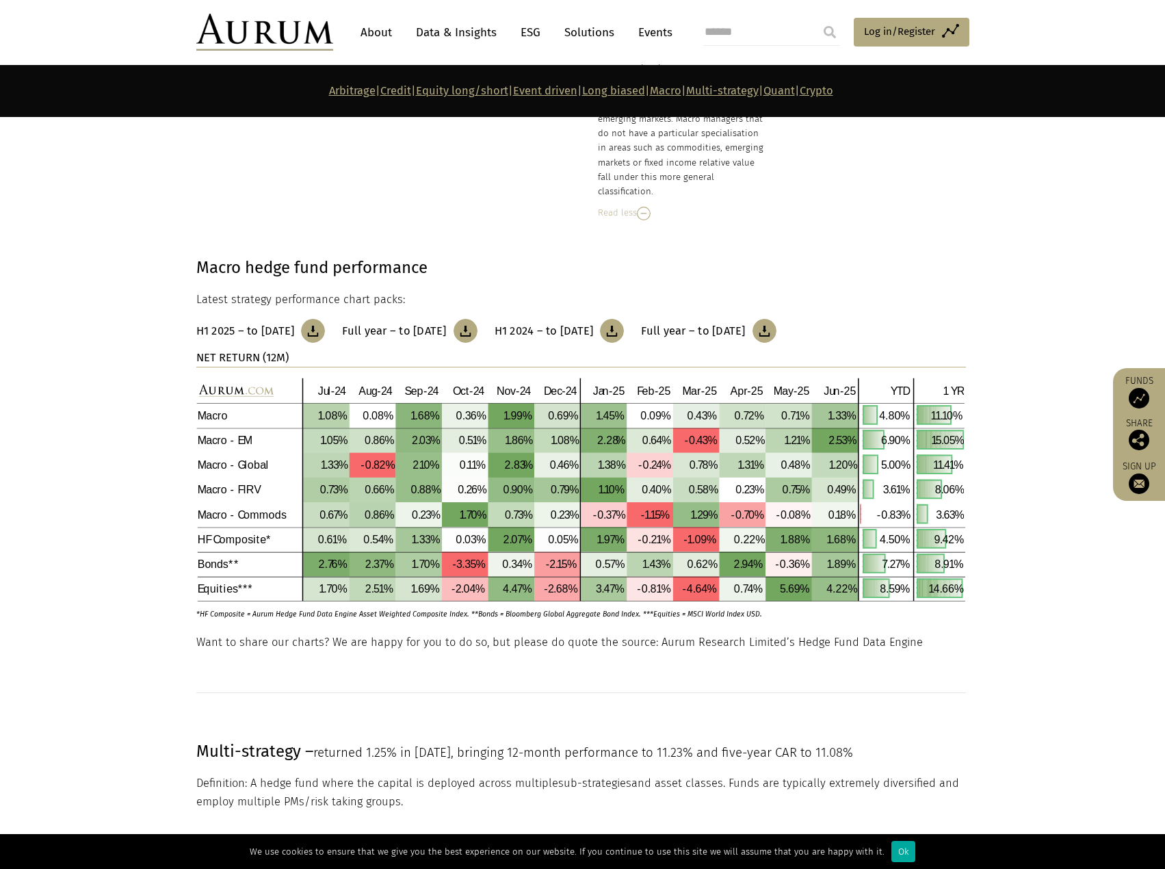
click at [68, 428] on section "Macro hedge fund performance Latest strategy performance chart packs: H1 2025 –…" at bounding box center [582, 426] width 1165 height 413
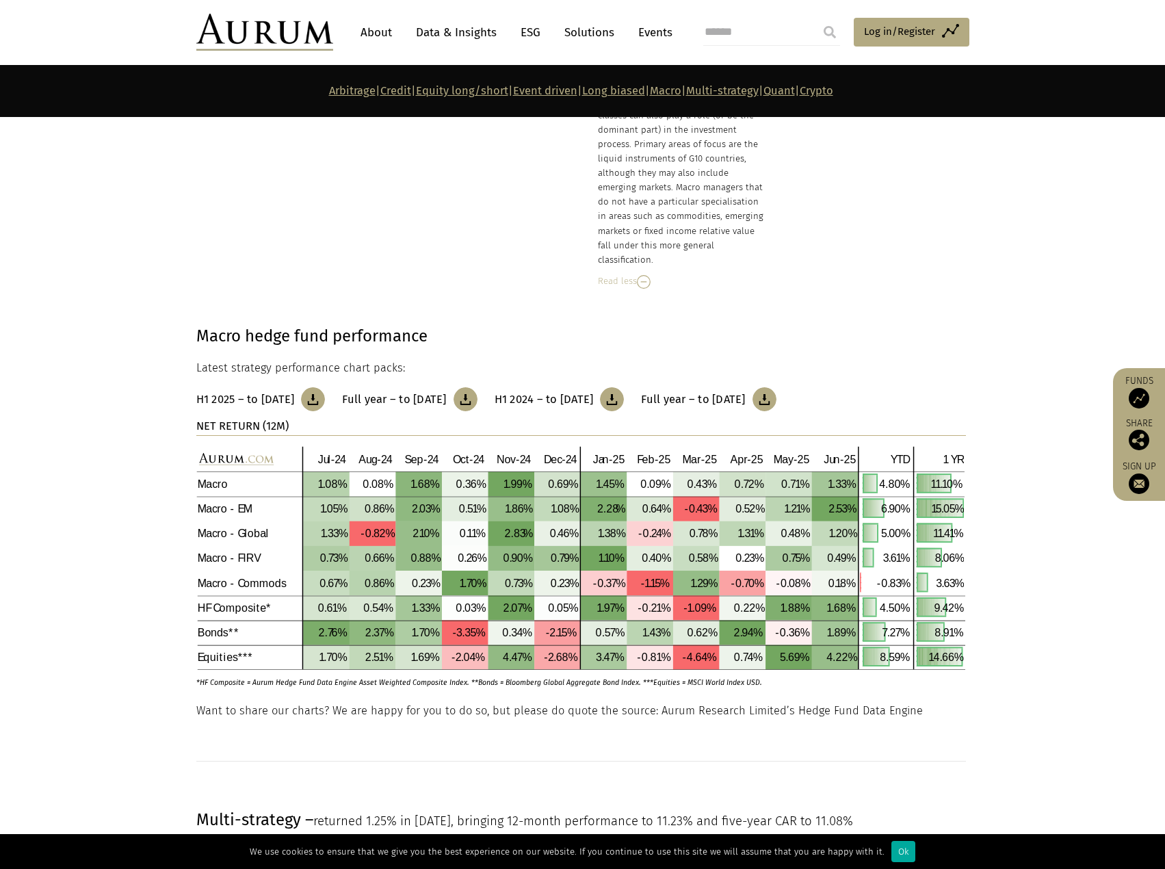
click at [155, 607] on section "Macro hedge fund performance Latest strategy performance chart packs: H1 2025 –…" at bounding box center [582, 495] width 1165 height 413
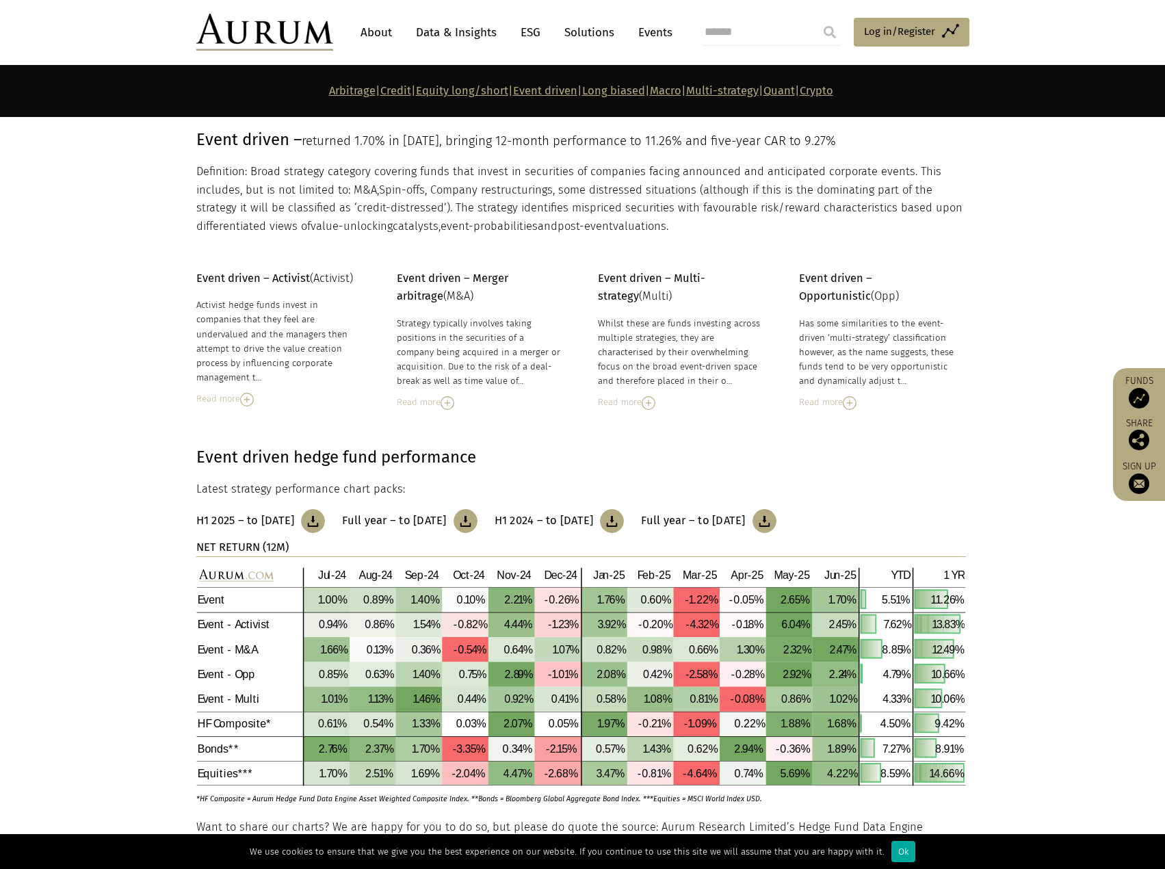
scroll to position [2713, 0]
